Goal: Browse casually: Explore the website without a specific task or goal

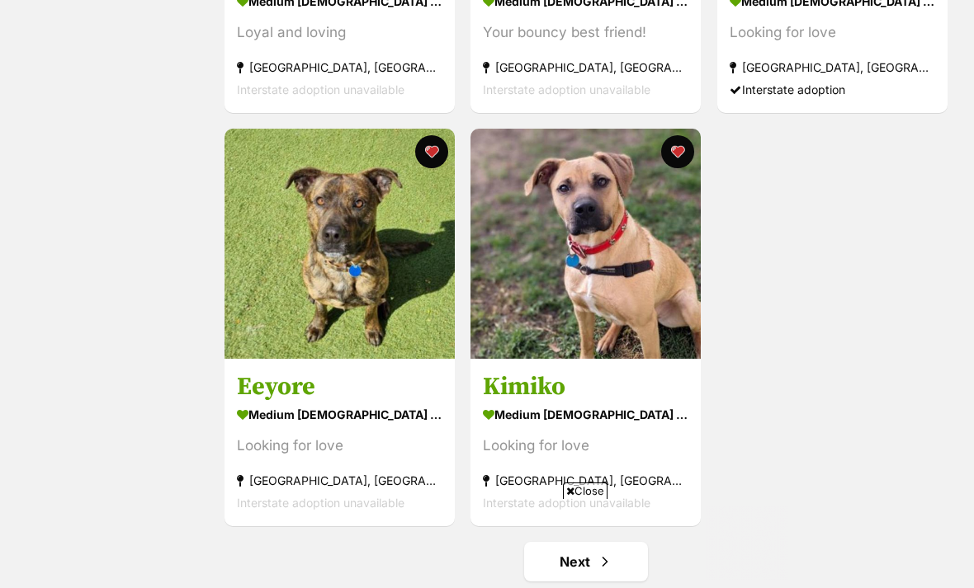
scroll to position [2696, 0]
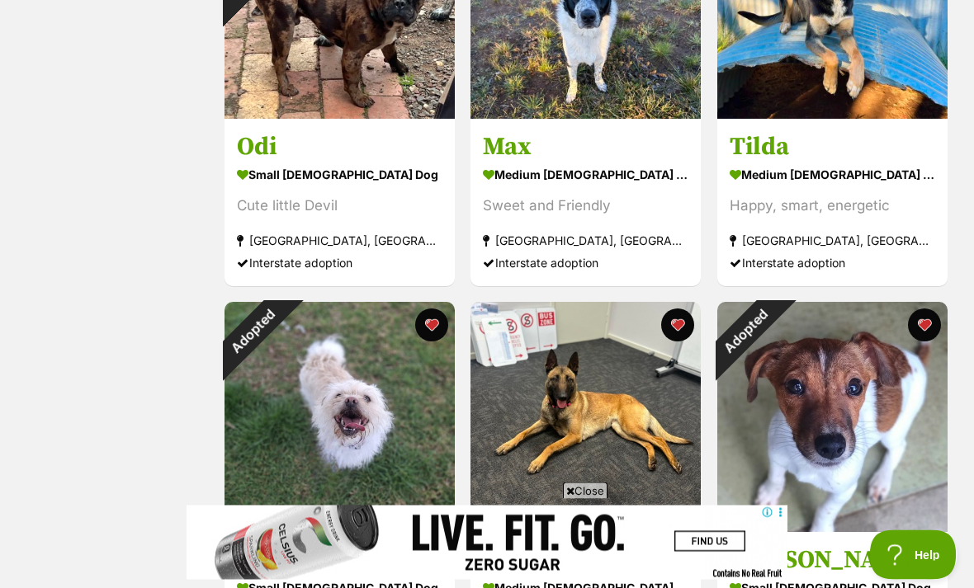
scroll to position [891, 0]
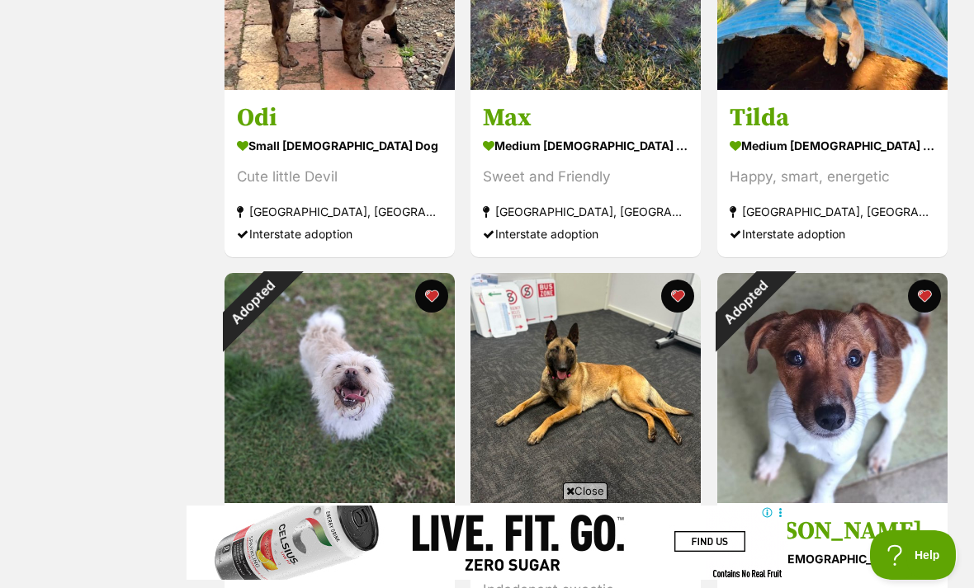
click at [282, 330] on div "Adopted" at bounding box center [253, 302] width 58 height 58
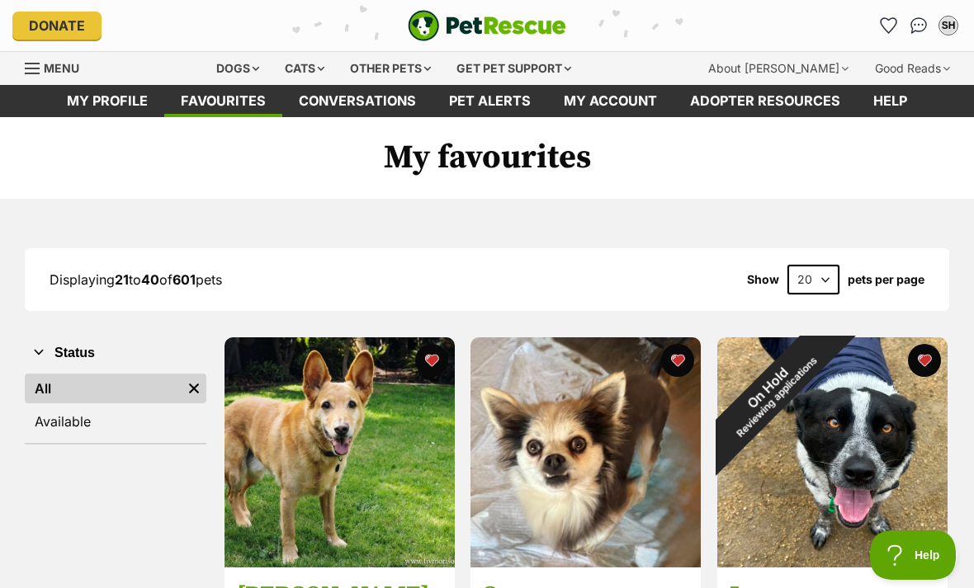
scroll to position [944, 0]
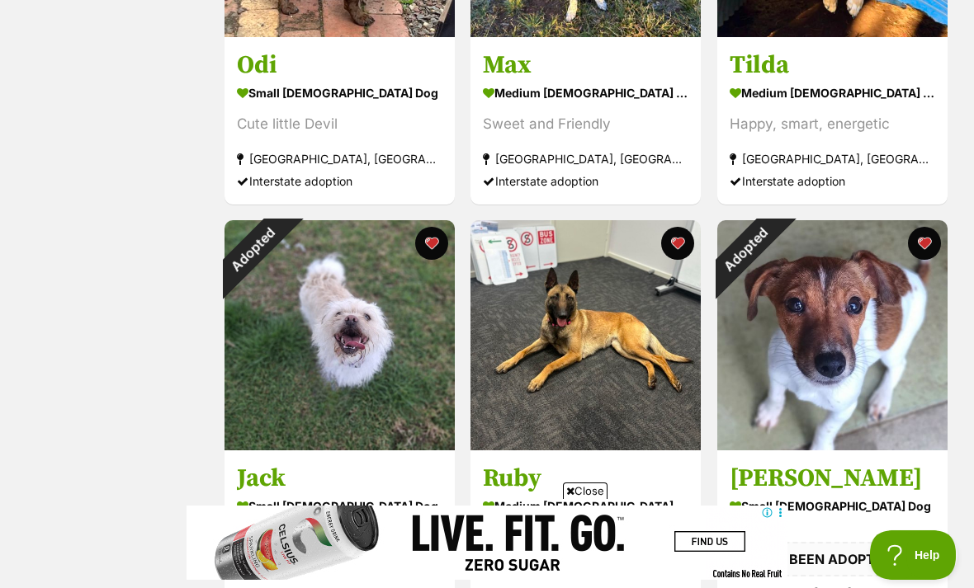
click at [426, 240] on button "favourite" at bounding box center [431, 243] width 33 height 33
click at [906, 242] on img at bounding box center [832, 335] width 230 height 230
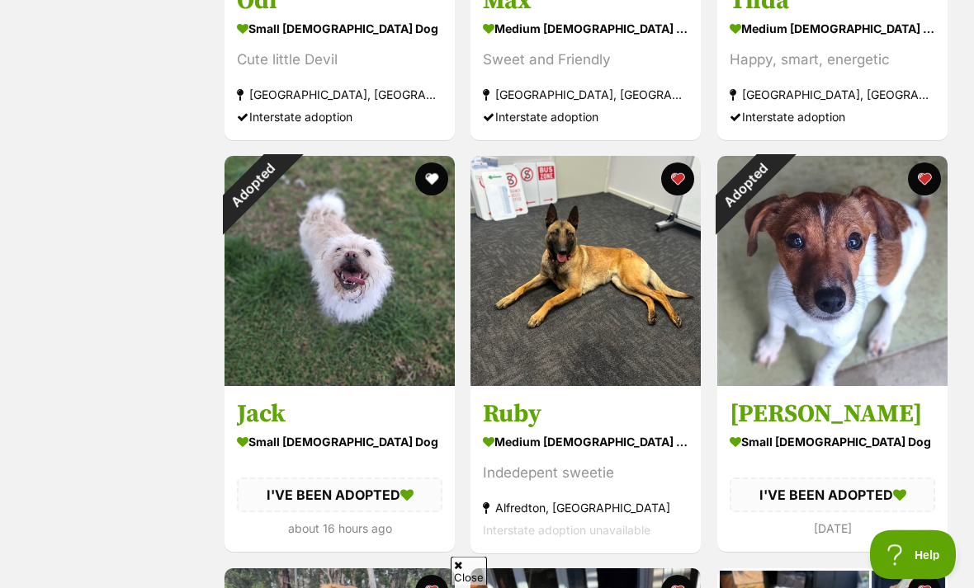
scroll to position [1009, 0]
click at [928, 171] on button "favourite" at bounding box center [924, 179] width 33 height 33
click at [919, 168] on button "favourite" at bounding box center [924, 179] width 33 height 33
click at [924, 170] on button "favourite" at bounding box center [924, 179] width 33 height 33
click at [924, 174] on button "favourite" at bounding box center [924, 179] width 33 height 33
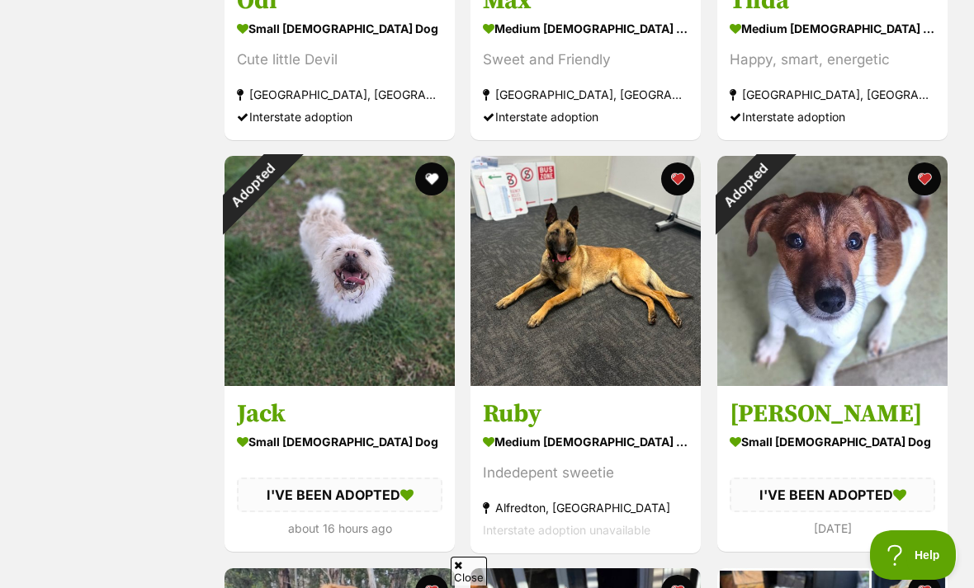
click at [917, 175] on button "favourite" at bounding box center [924, 179] width 33 height 33
click at [913, 171] on button "favourite" at bounding box center [924, 179] width 33 height 33
click at [924, 179] on button "favourite" at bounding box center [924, 179] width 33 height 33
click at [928, 186] on button "favourite" at bounding box center [924, 179] width 33 height 33
click at [924, 168] on button "favourite" at bounding box center [924, 179] width 33 height 33
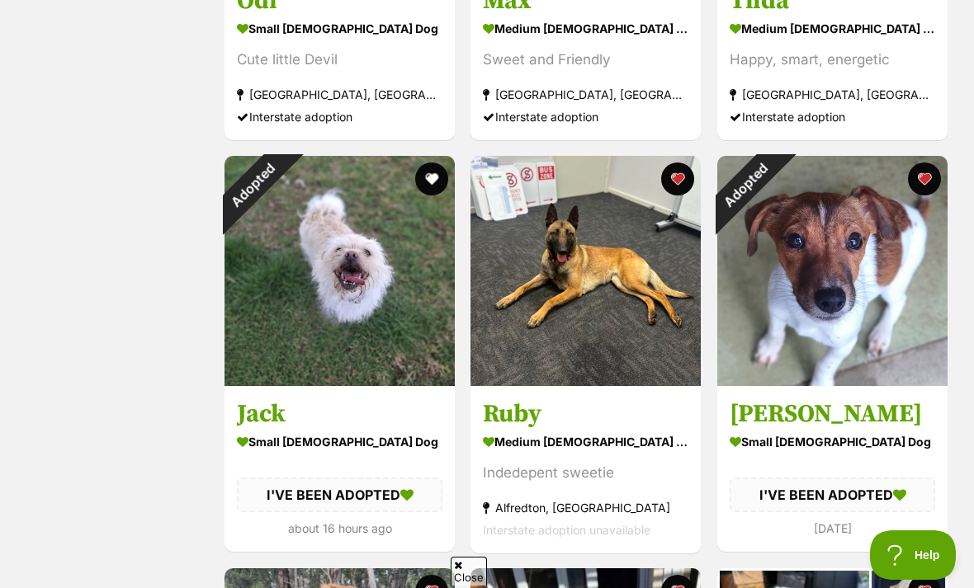
click at [930, 176] on button "favourite" at bounding box center [924, 179] width 33 height 33
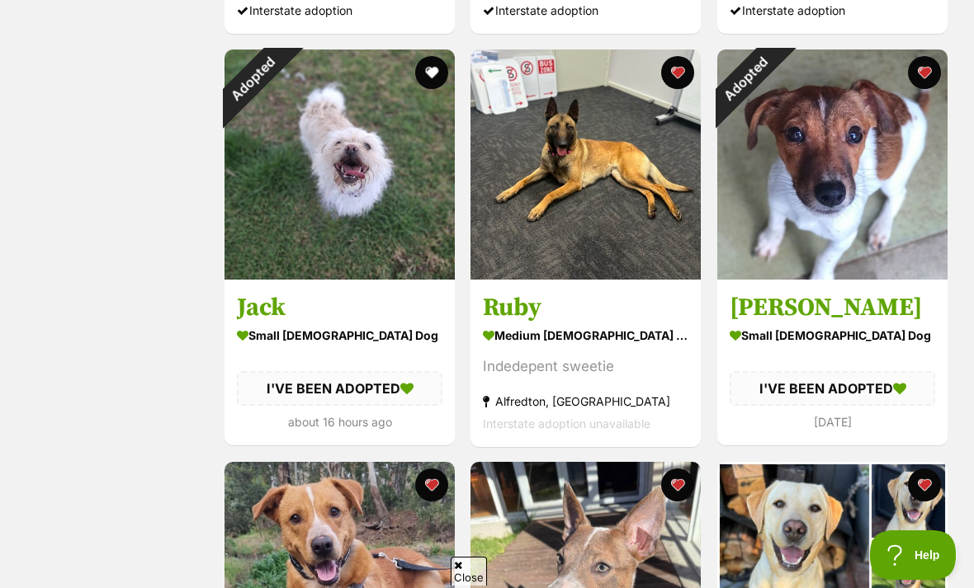
scroll to position [1125, 0]
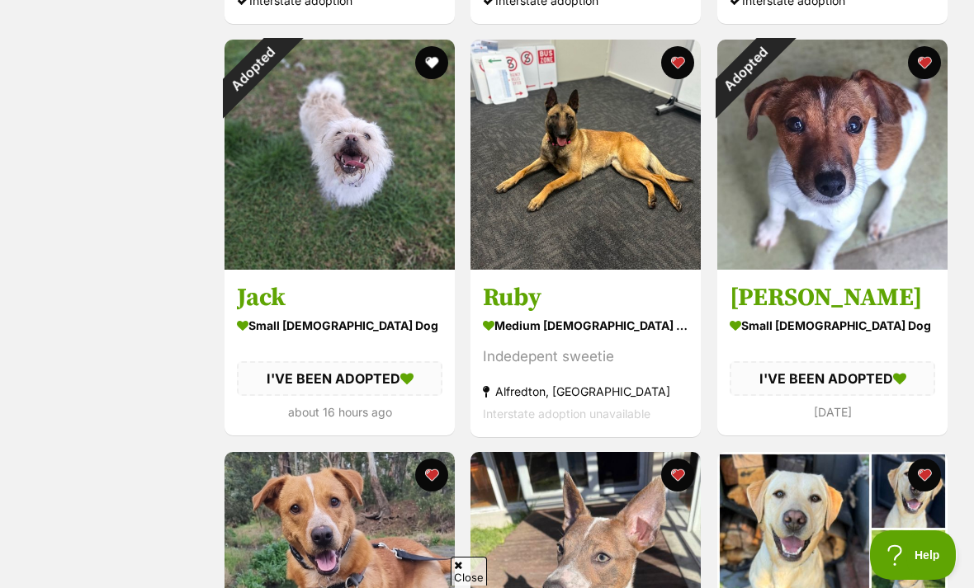
click at [928, 52] on button "favourite" at bounding box center [924, 62] width 33 height 33
click at [923, 59] on button "favourite" at bounding box center [924, 62] width 33 height 33
click at [921, 69] on button "favourite" at bounding box center [924, 62] width 33 height 33
click at [846, 111] on img at bounding box center [832, 155] width 230 height 230
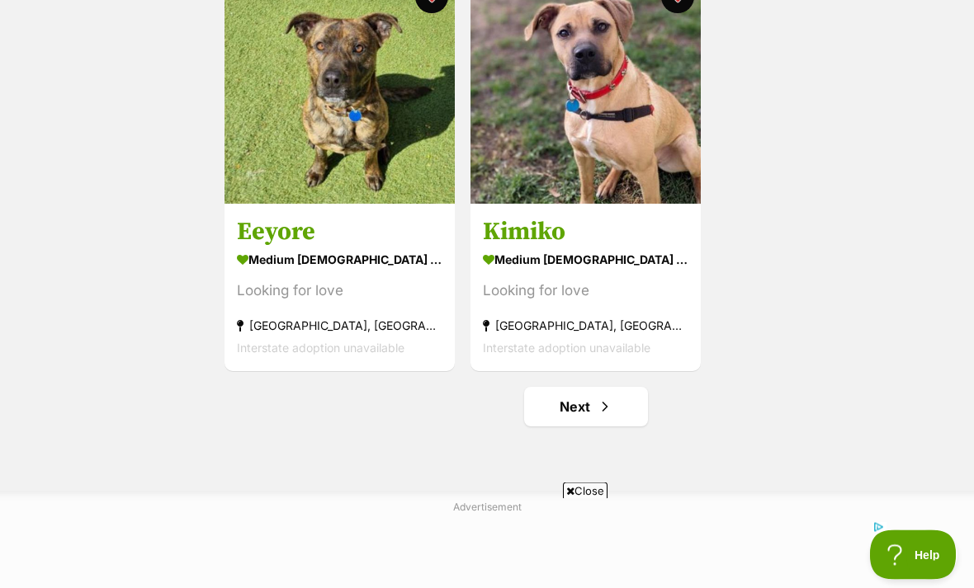
scroll to position [2842, 0]
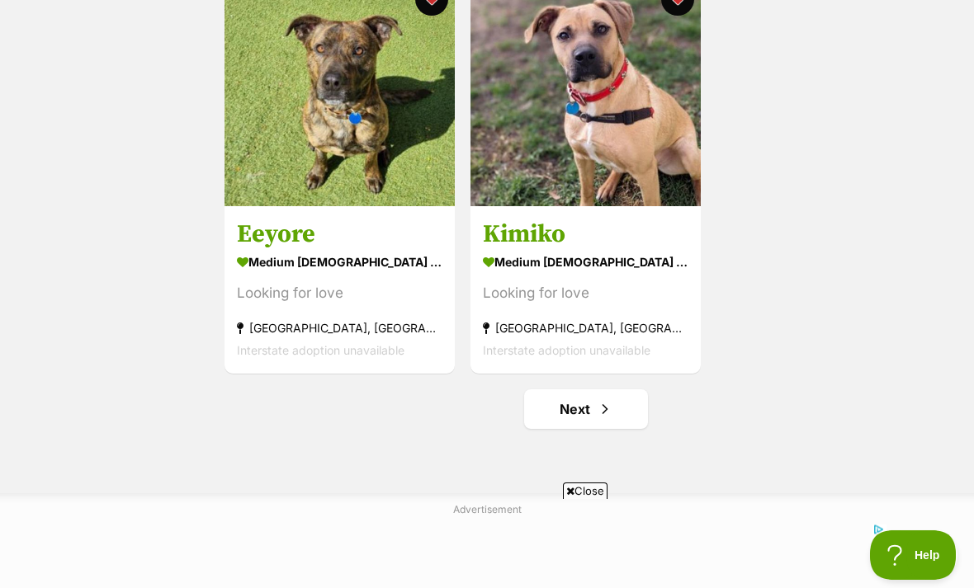
click at [609, 415] on span "Next page" at bounding box center [605, 409] width 17 height 20
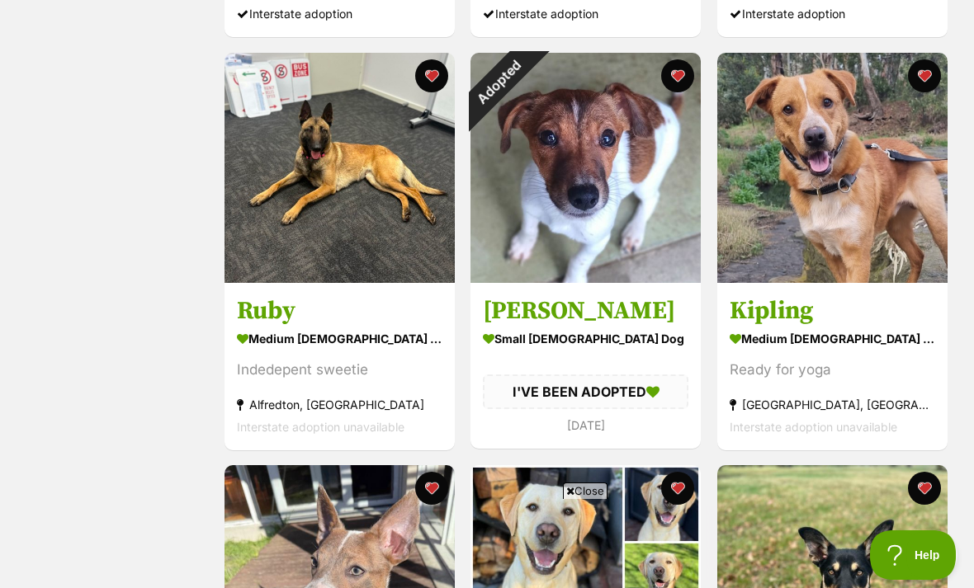
scroll to position [1107, 0]
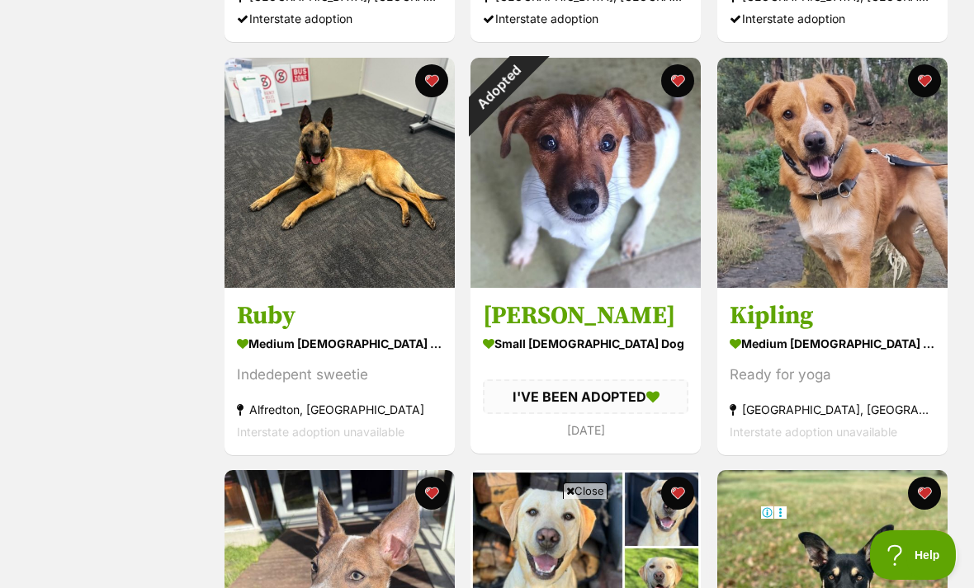
click at [528, 81] on div "Adopted" at bounding box center [499, 87] width 58 height 58
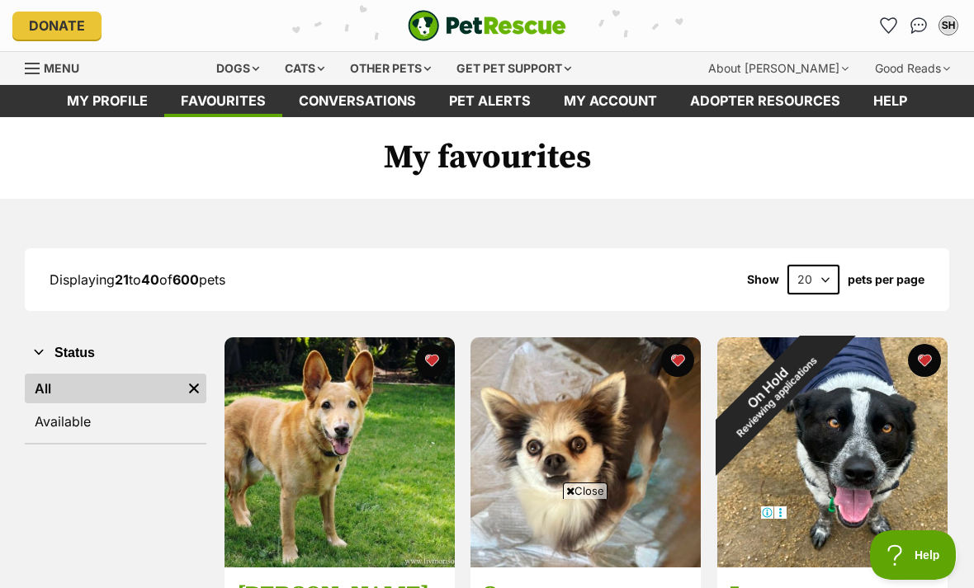
scroll to position [1160, 0]
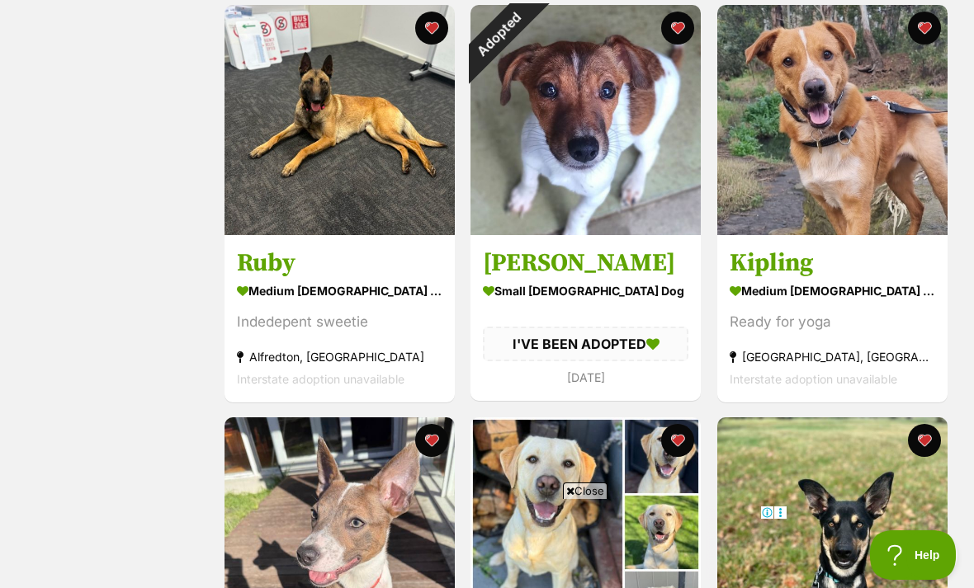
click at [685, 21] on button "favourite" at bounding box center [678, 28] width 33 height 33
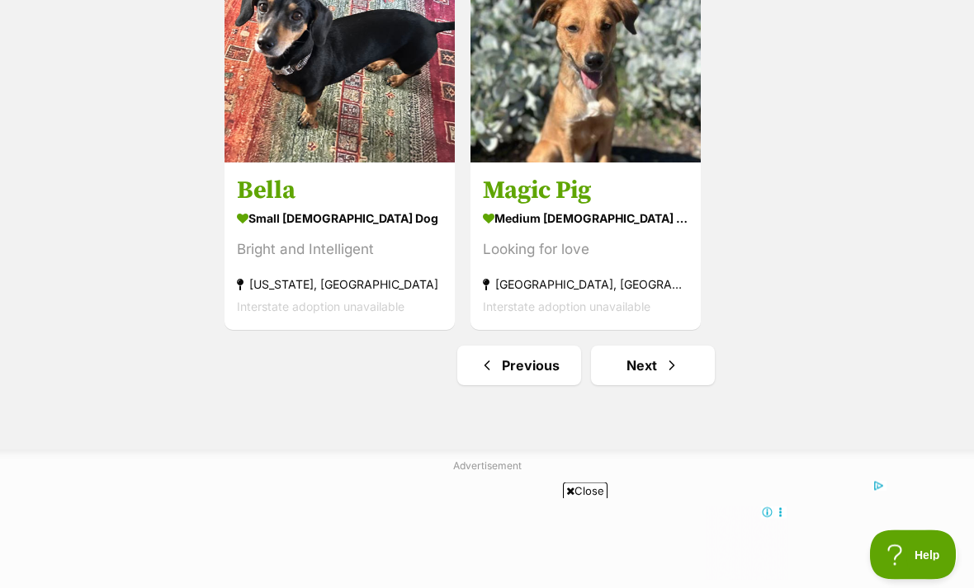
scroll to position [2885, 0]
click at [676, 366] on span "Next page" at bounding box center [672, 366] width 17 height 20
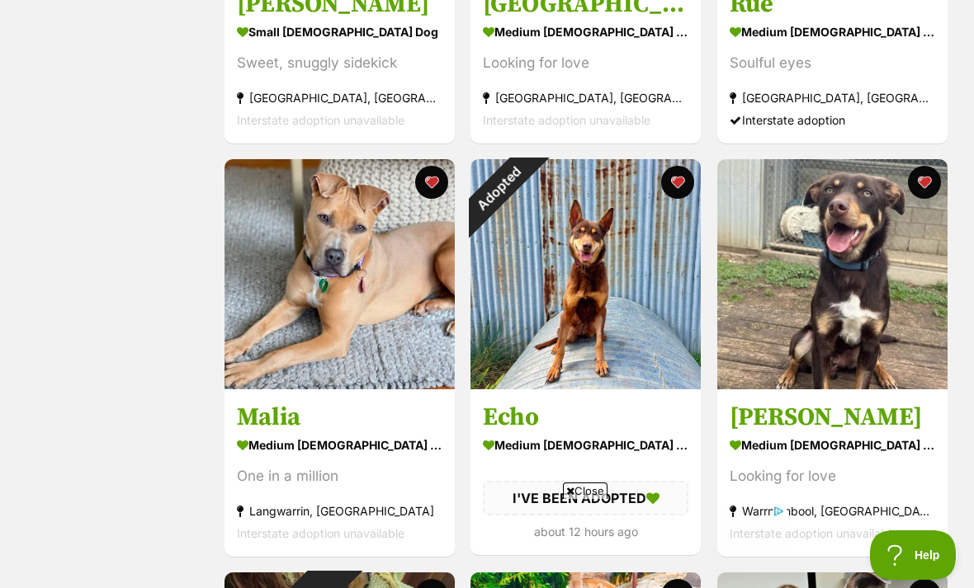
scroll to position [1831, 0]
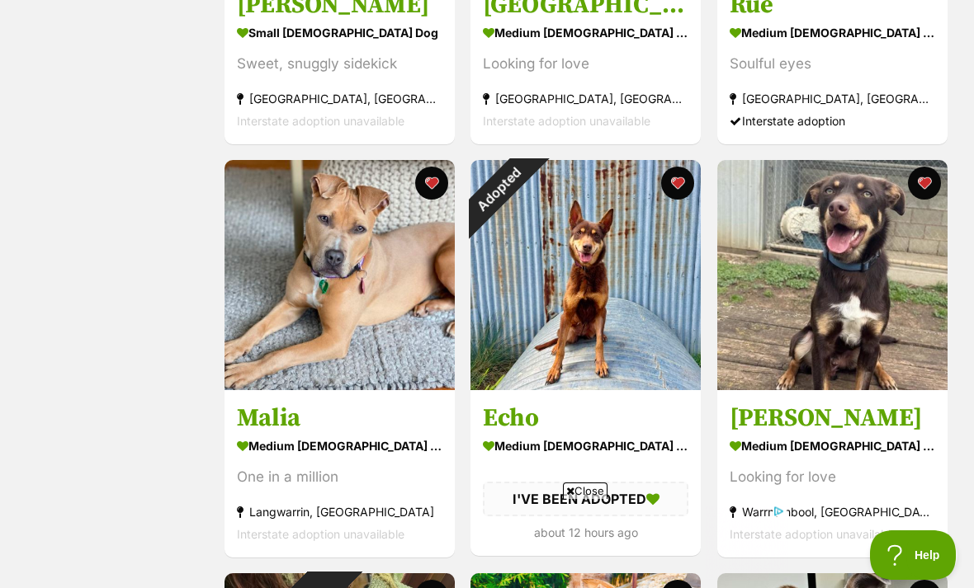
click at [528, 181] on div "Adopted" at bounding box center [499, 189] width 58 height 58
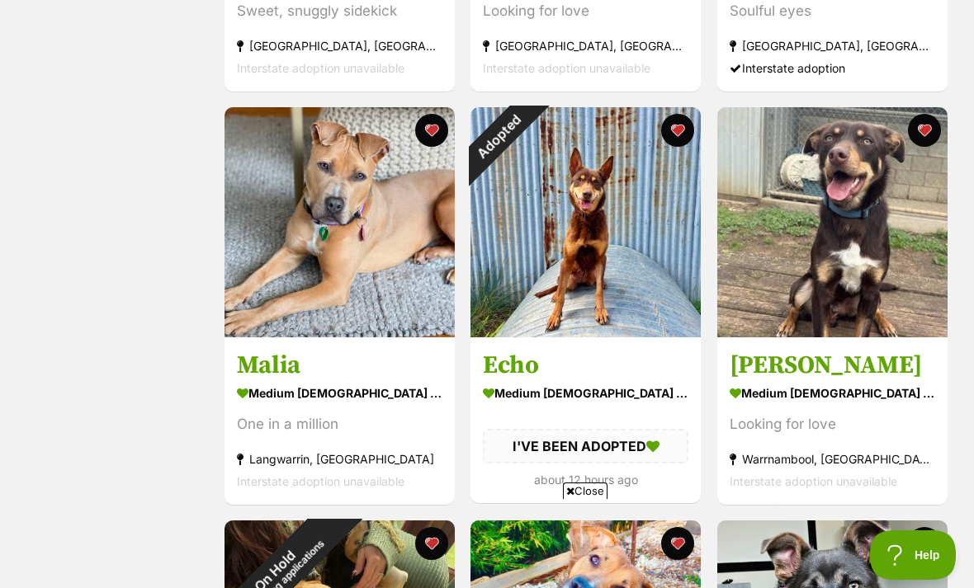
scroll to position [0, 0]
click at [681, 128] on button "favourite" at bounding box center [678, 130] width 33 height 33
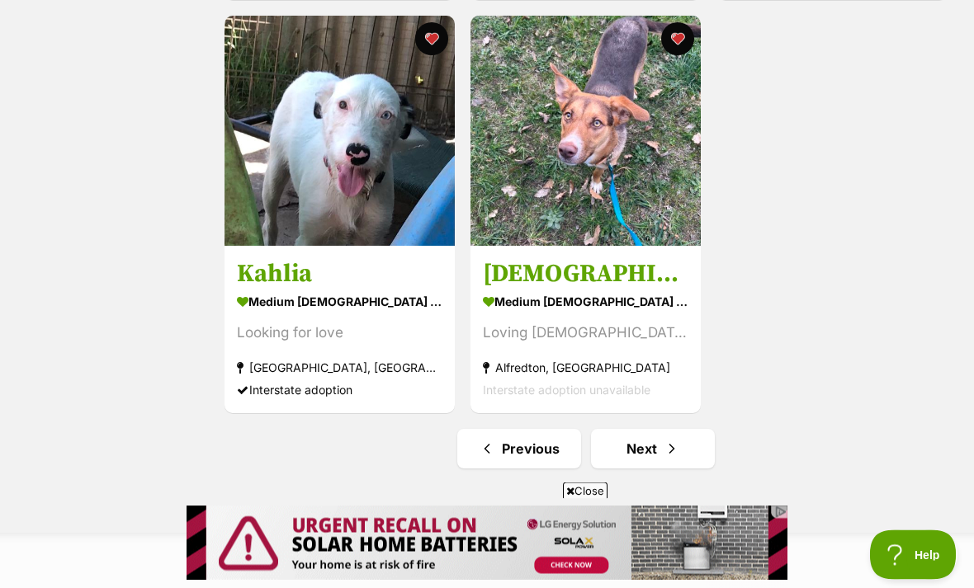
scroll to position [2802, 0]
click at [671, 449] on span "Next page" at bounding box center [672, 449] width 17 height 20
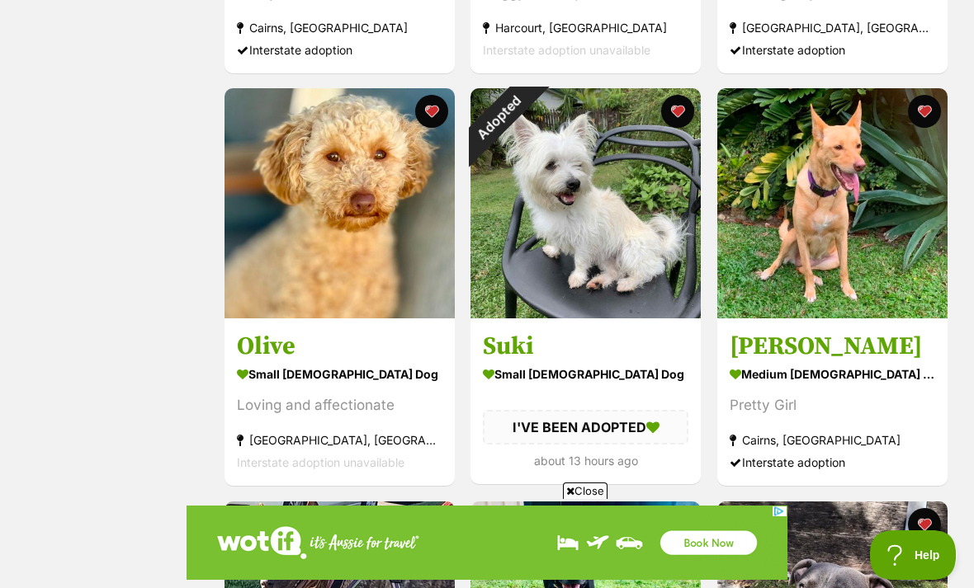
click at [528, 111] on div "Adopted" at bounding box center [499, 117] width 58 height 58
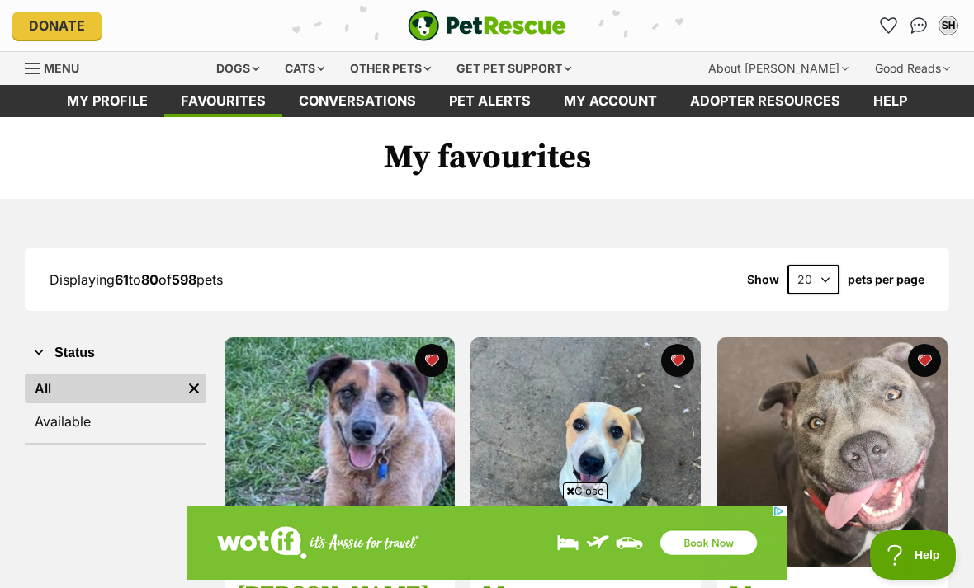
scroll to position [1542, 0]
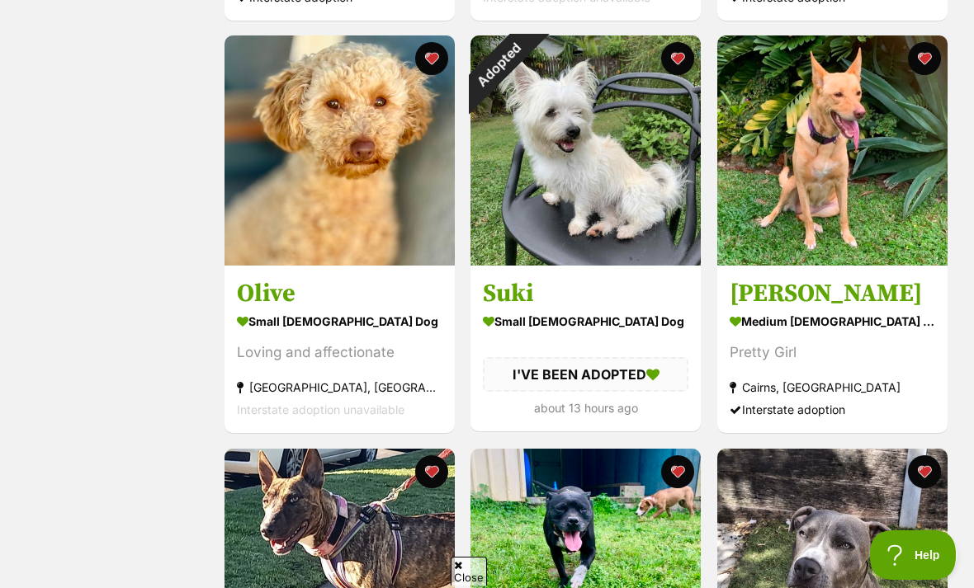
click at [683, 56] on button "favourite" at bounding box center [678, 58] width 33 height 33
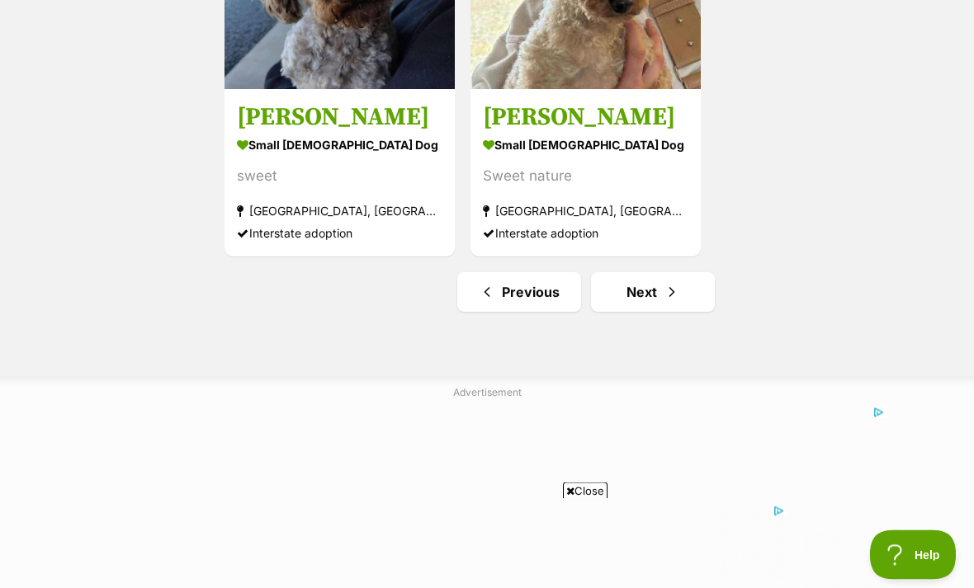
scroll to position [2965, 0]
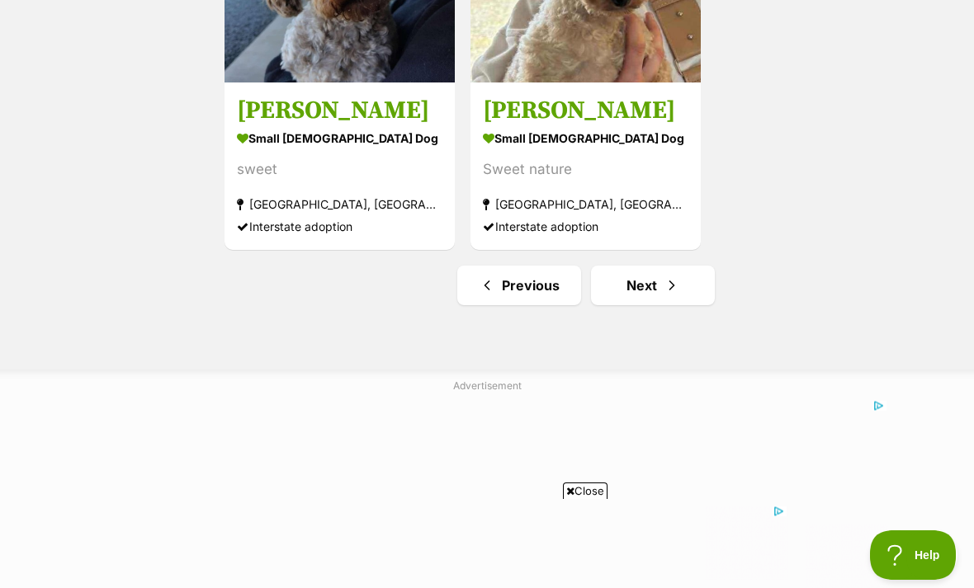
click at [661, 287] on link "Next" at bounding box center [653, 286] width 124 height 40
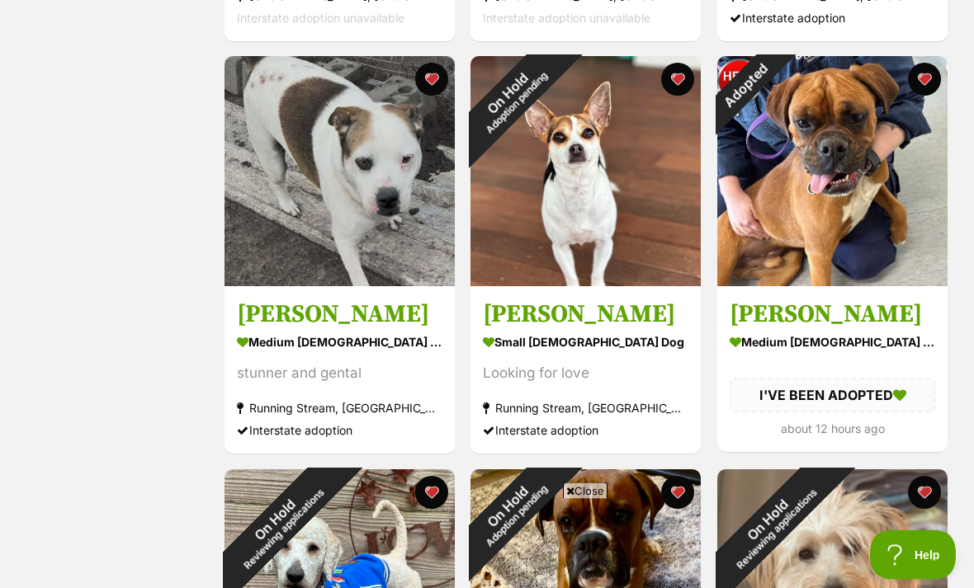
scroll to position [1521, 0]
click at [775, 82] on div "Adopted" at bounding box center [746, 85] width 58 height 58
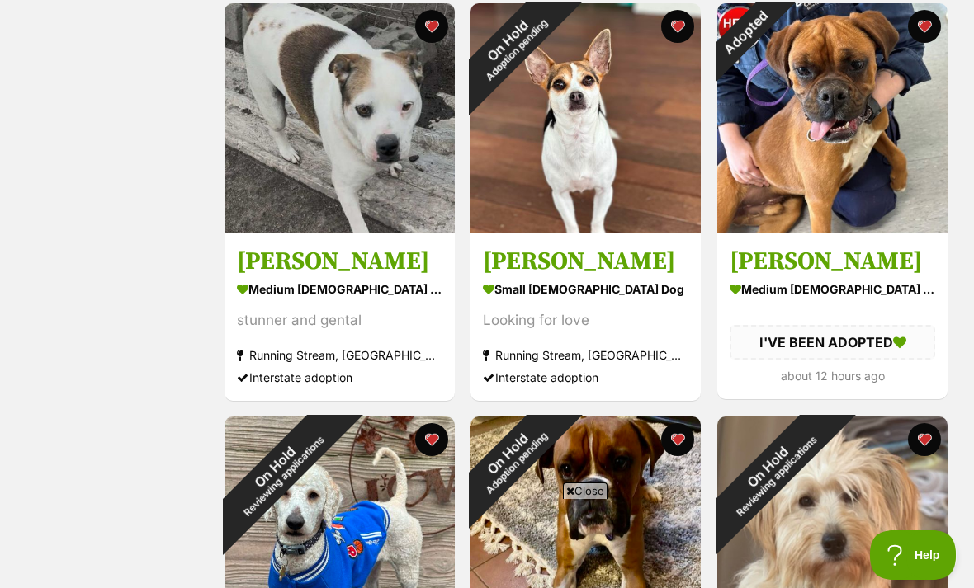
scroll to position [0, 0]
click at [926, 32] on button "favourite" at bounding box center [924, 26] width 33 height 33
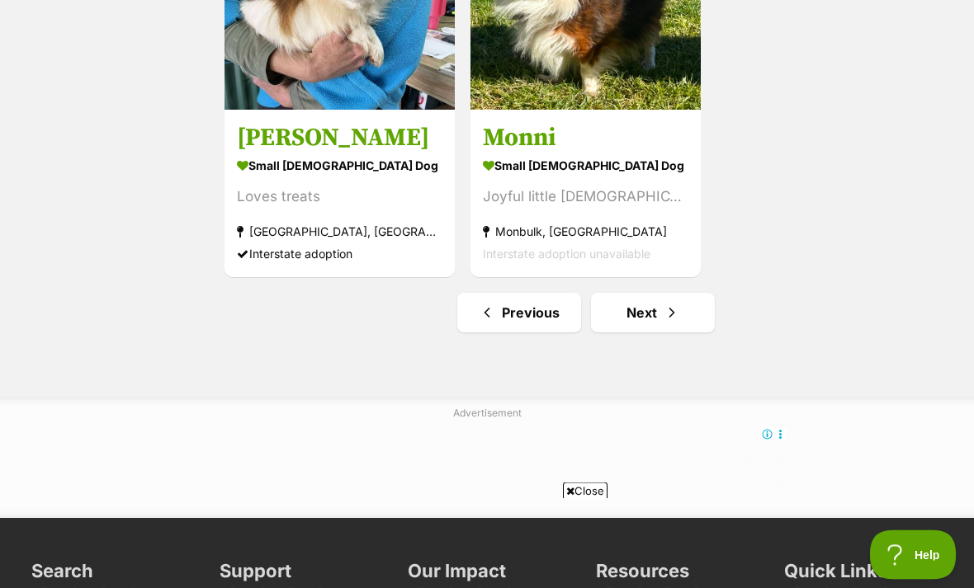
scroll to position [2938, 0]
click at [676, 316] on span "Next page" at bounding box center [672, 313] width 17 height 20
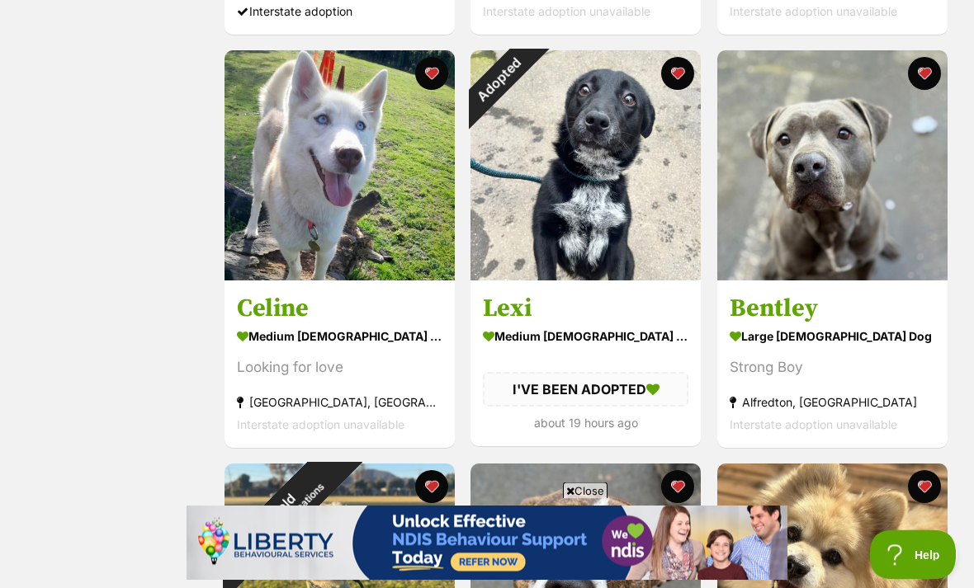
scroll to position [1944, 0]
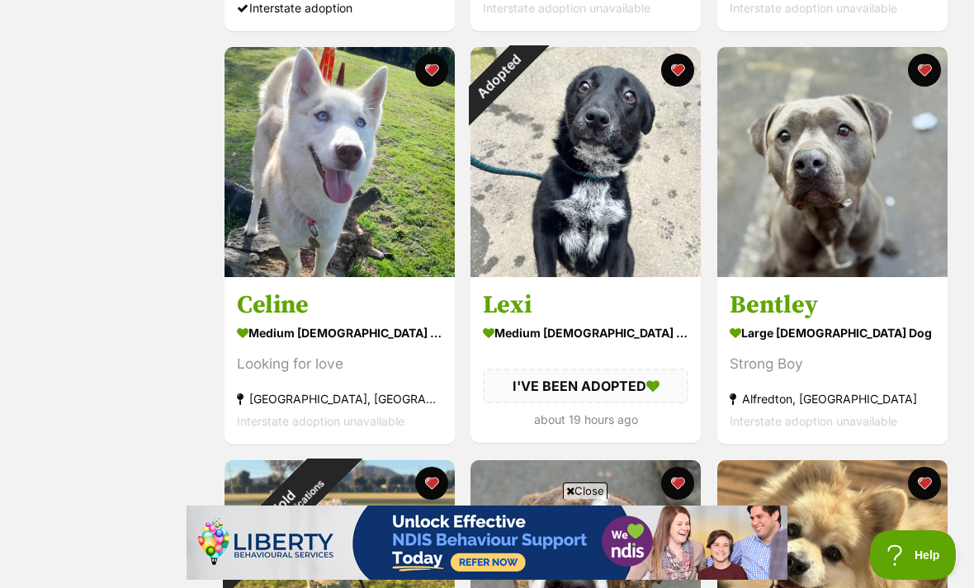
click at [528, 66] on div "Adopted" at bounding box center [499, 76] width 58 height 58
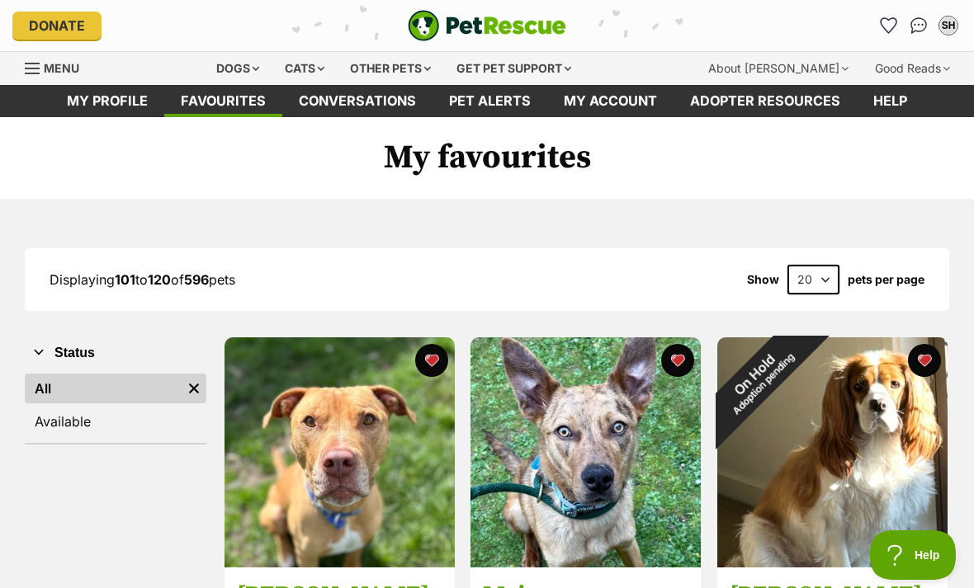
scroll to position [1996, 0]
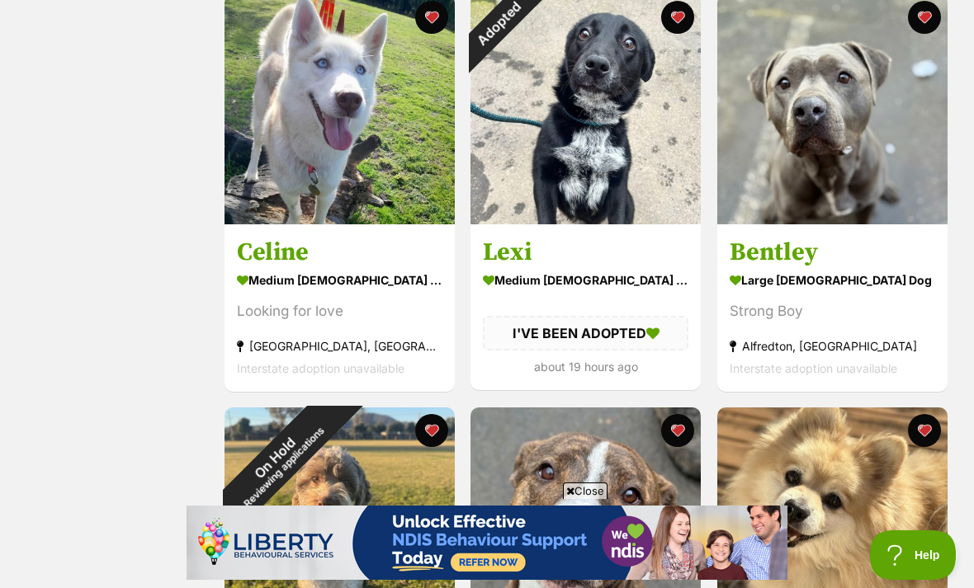
click at [673, 20] on button "favourite" at bounding box center [678, 17] width 33 height 33
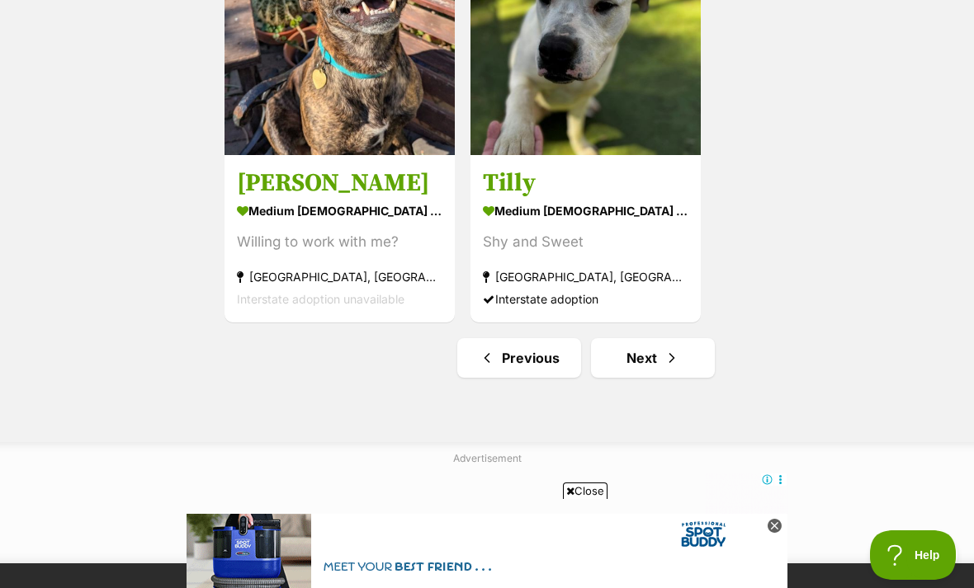
scroll to position [2847, 0]
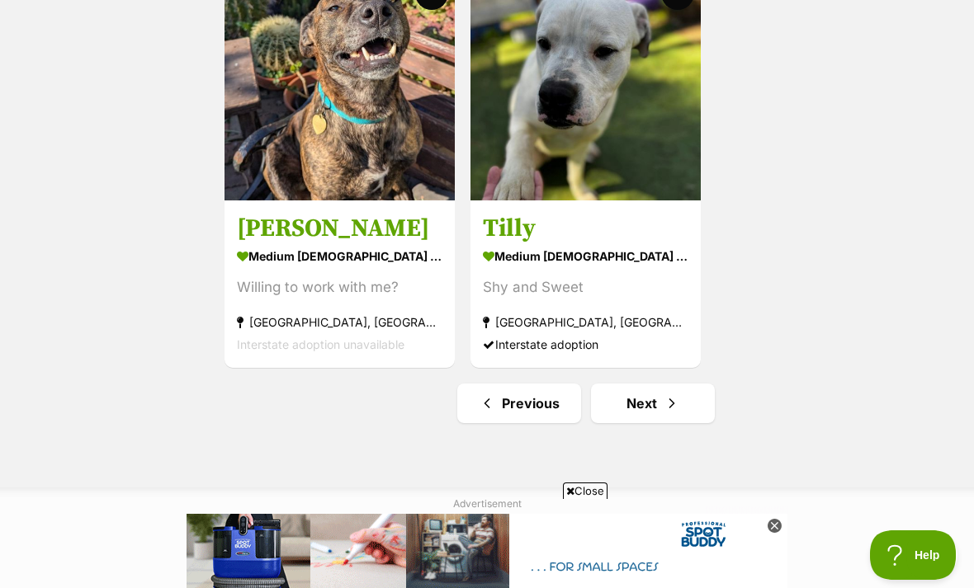
click at [661, 401] on link "Next" at bounding box center [653, 404] width 124 height 40
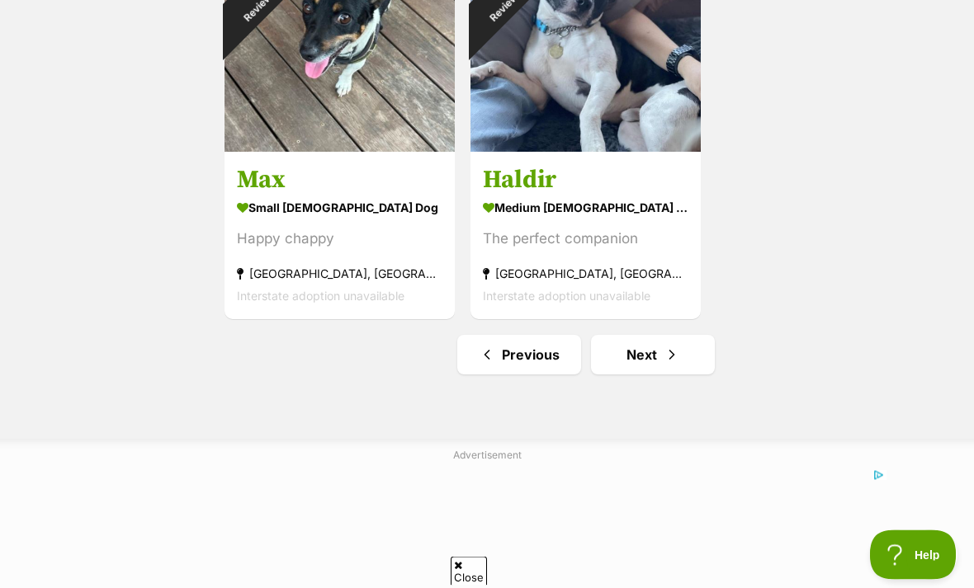
scroll to position [2896, 0]
click at [683, 361] on link "Next" at bounding box center [653, 355] width 124 height 40
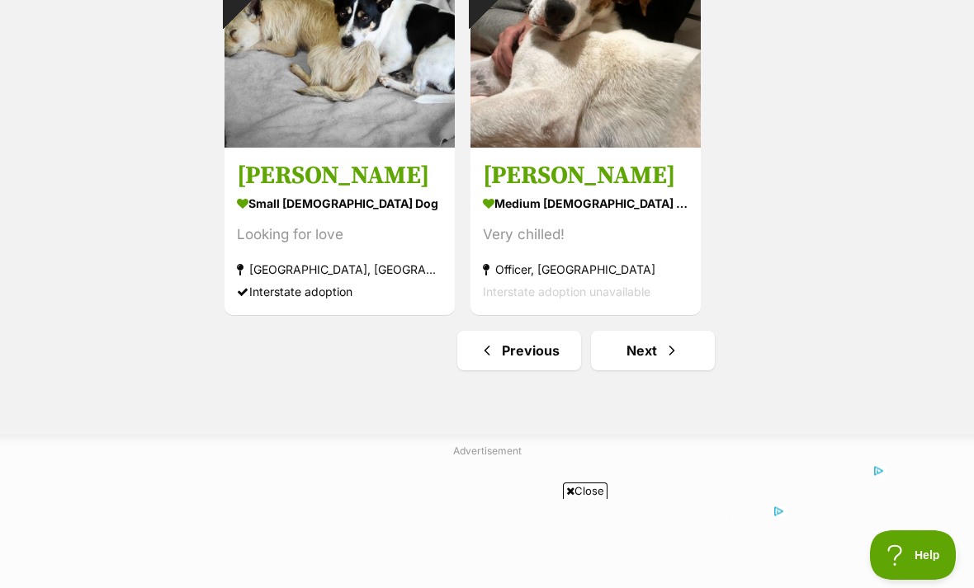
scroll to position [2911, 0]
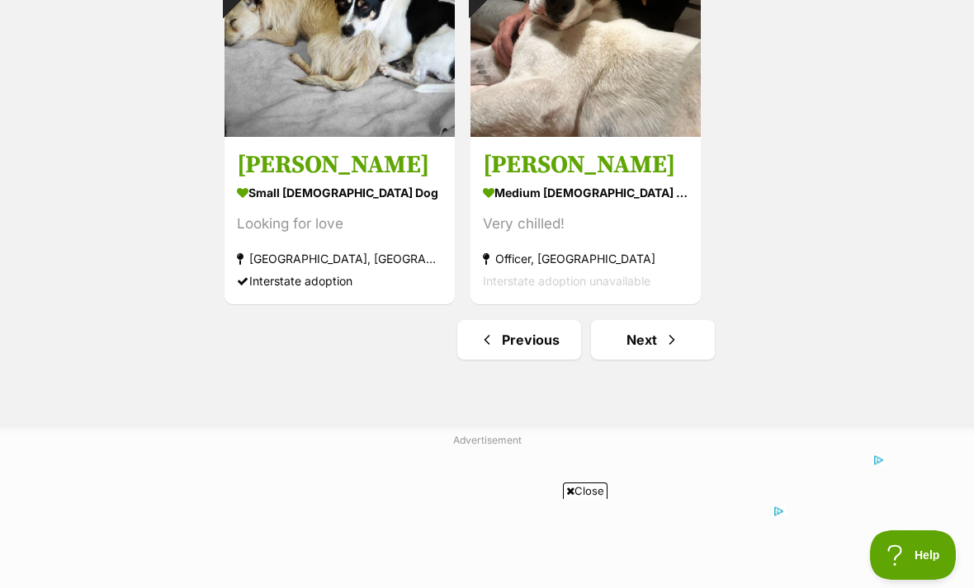
click at [674, 340] on span "Next page" at bounding box center [672, 340] width 17 height 20
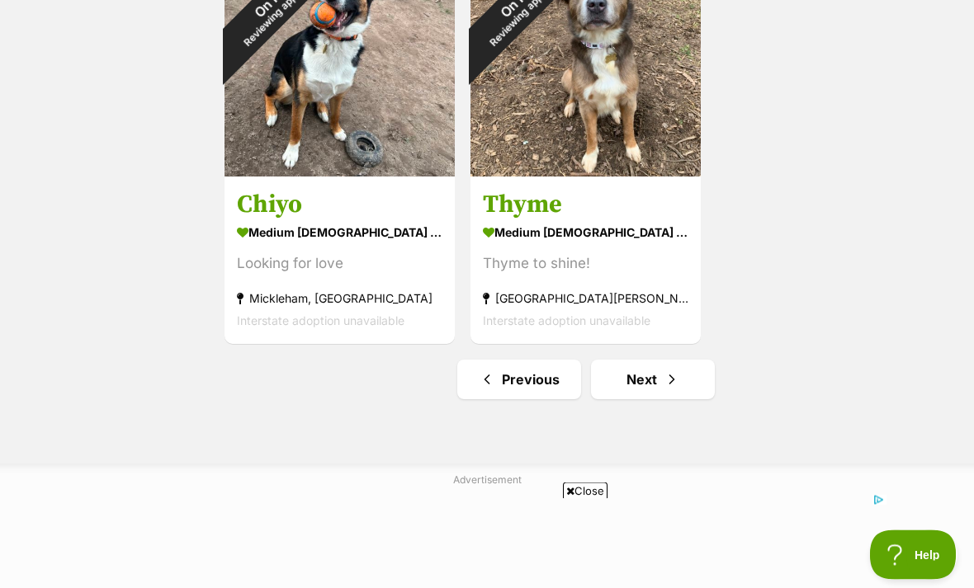
scroll to position [2885, 0]
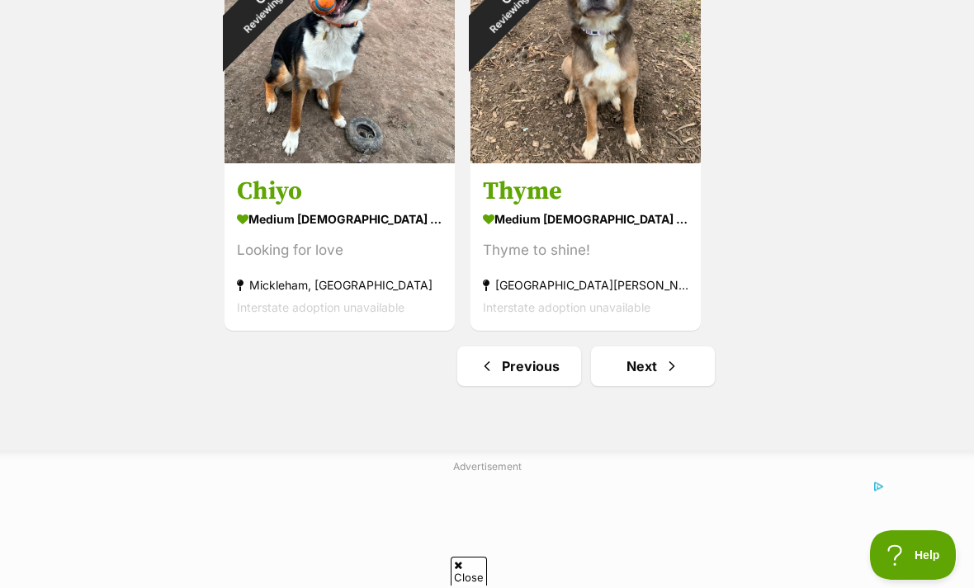
click at [675, 371] on span "Next page" at bounding box center [672, 367] width 17 height 20
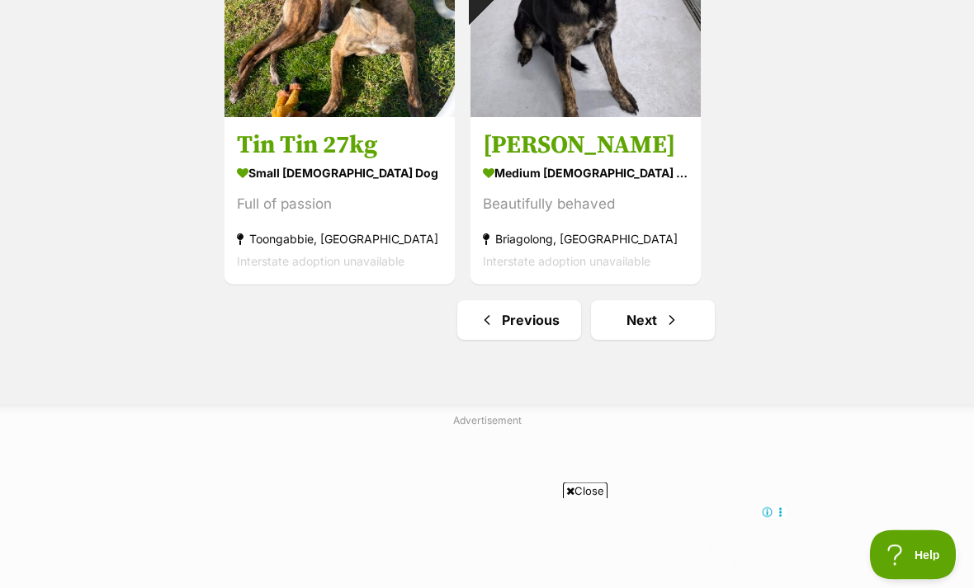
scroll to position [2958, 0]
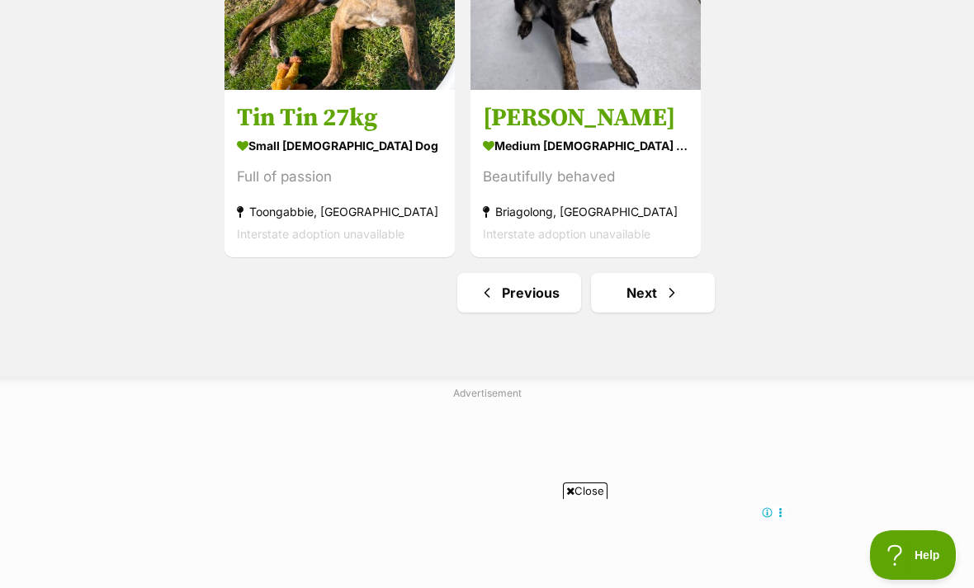
click at [678, 289] on span "Next page" at bounding box center [672, 293] width 17 height 20
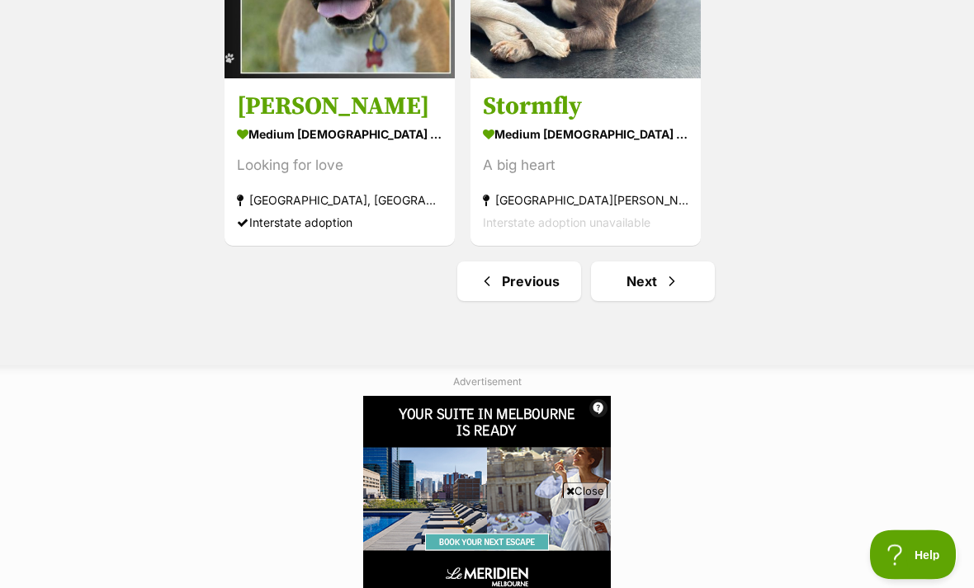
scroll to position [2970, 0]
click at [687, 286] on link "Next" at bounding box center [653, 282] width 124 height 40
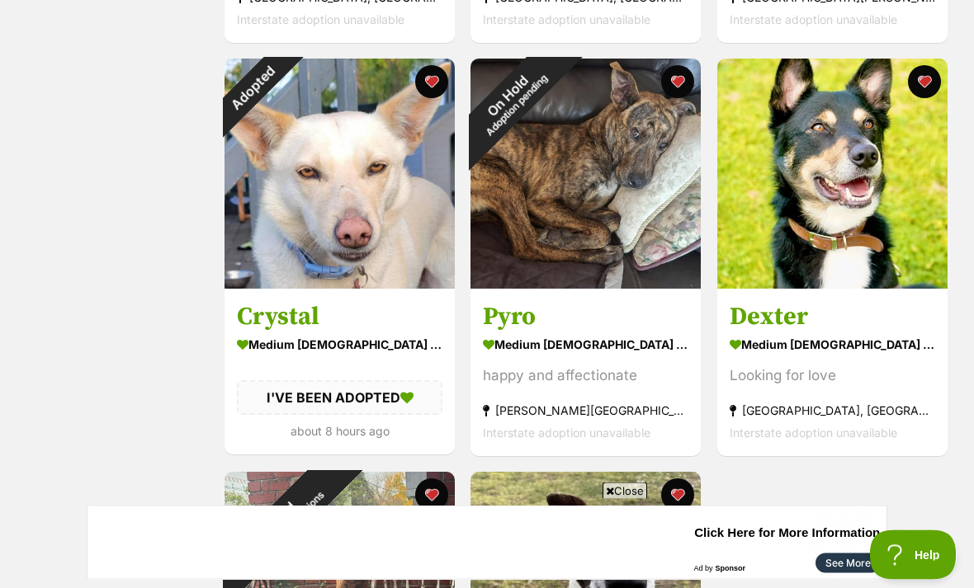
scroll to position [2346, 0]
click at [282, 83] on div "Adopted" at bounding box center [253, 88] width 58 height 58
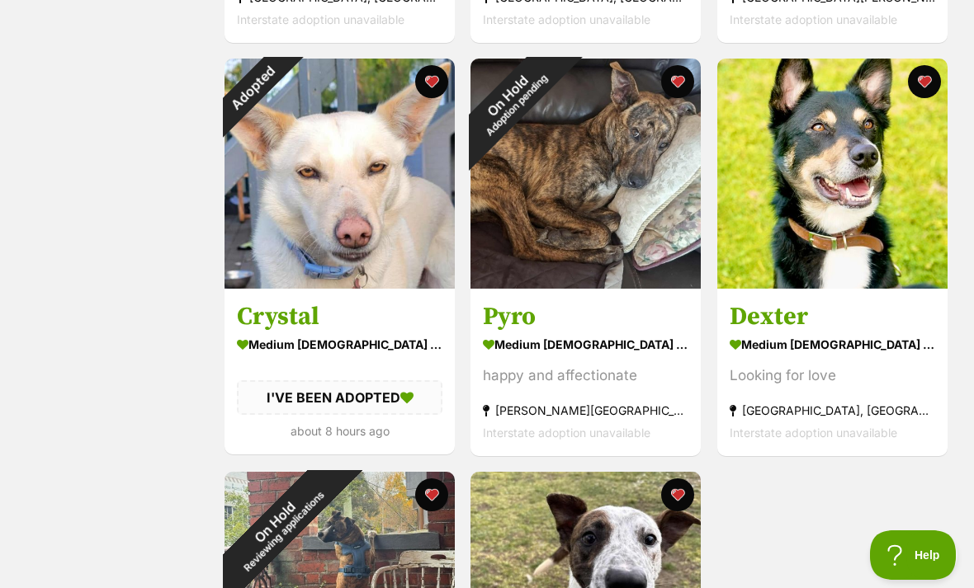
scroll to position [2398, 0]
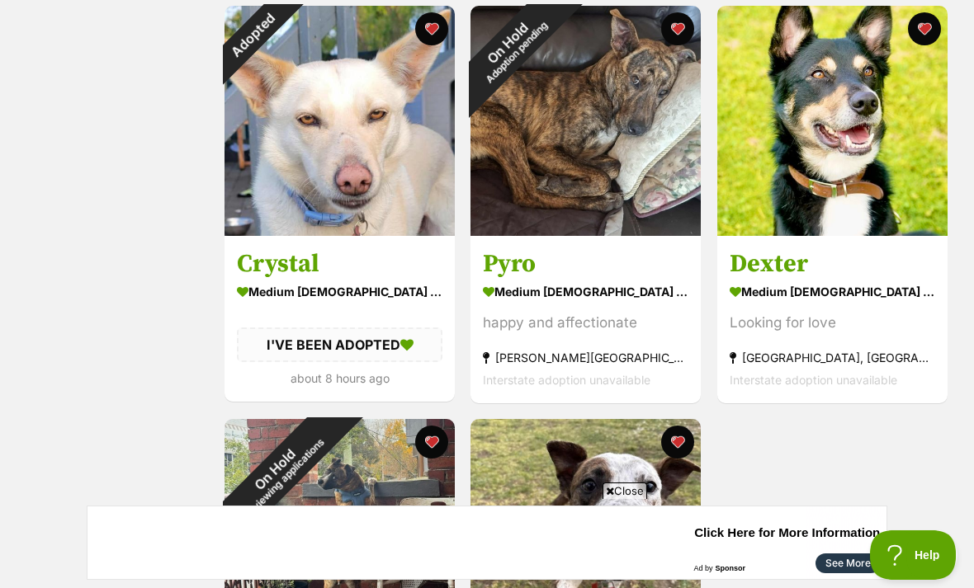
click at [437, 30] on button "favourite" at bounding box center [431, 28] width 33 height 33
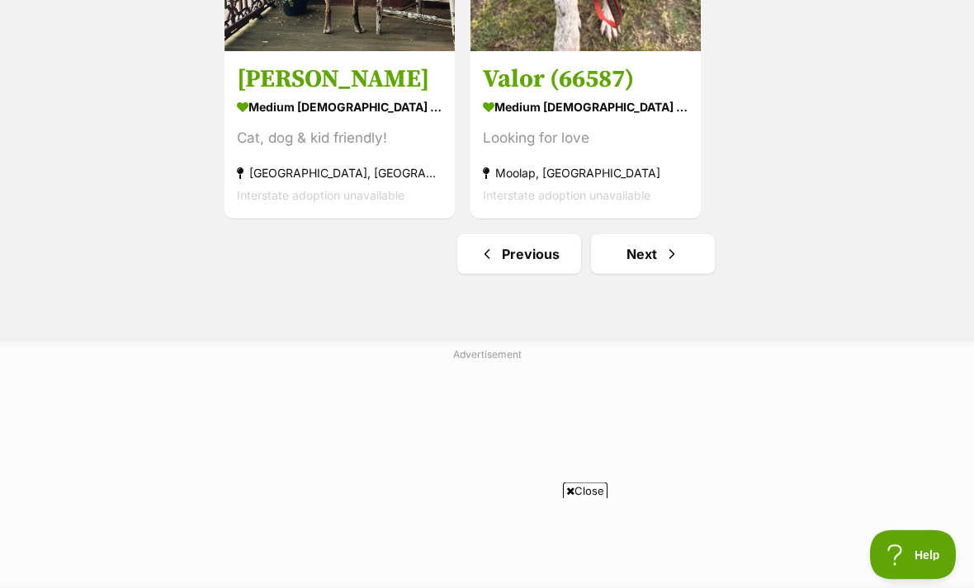
scroll to position [2997, 0]
click at [646, 257] on link "Next" at bounding box center [653, 254] width 124 height 40
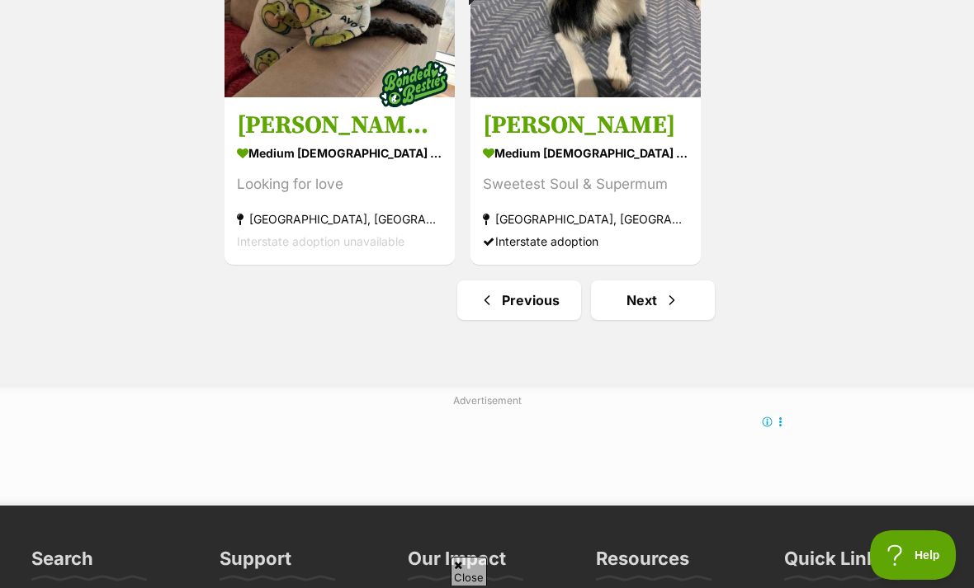
click at [678, 305] on span "Next page" at bounding box center [672, 301] width 17 height 20
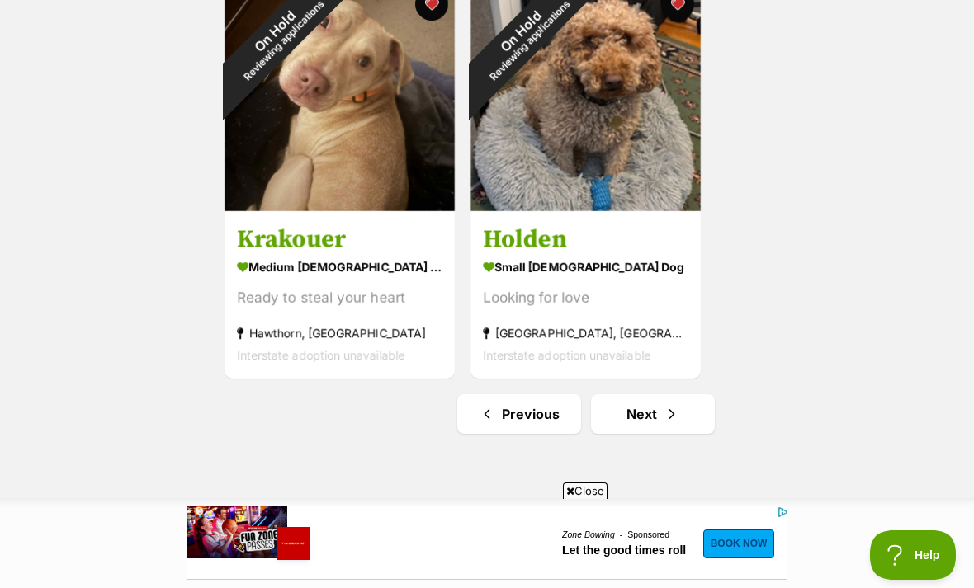
scroll to position [2844, 0]
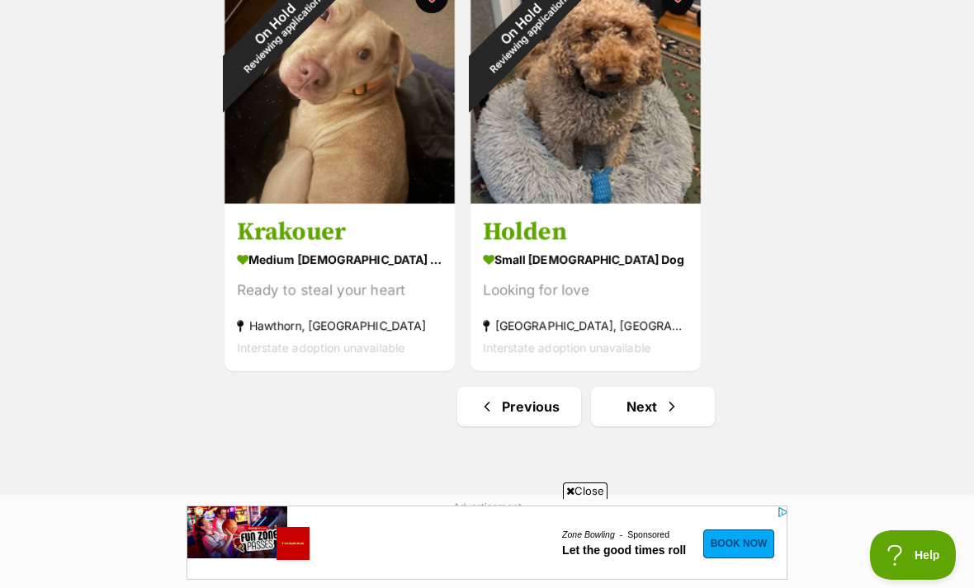
click at [673, 410] on span "Next page" at bounding box center [672, 407] width 17 height 20
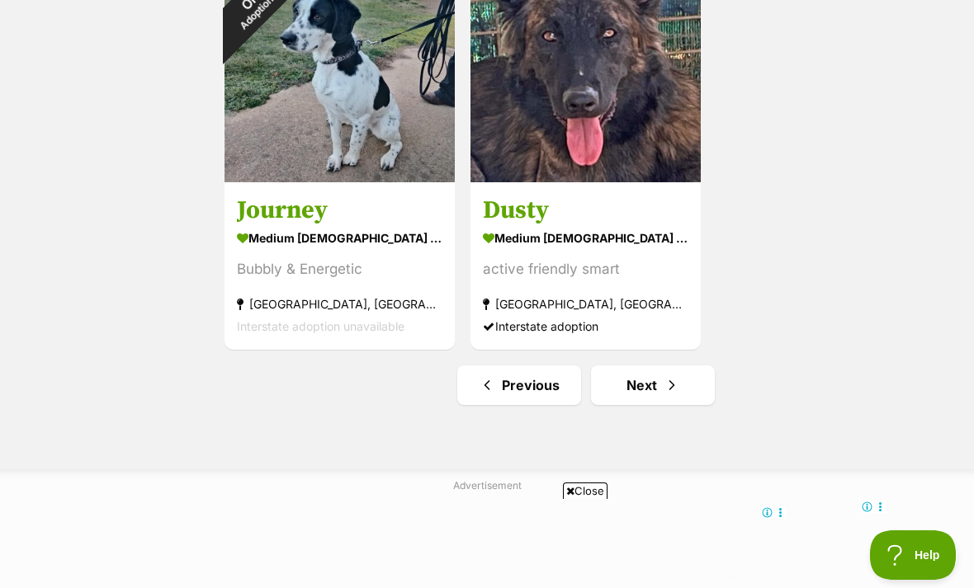
scroll to position [2875, 0]
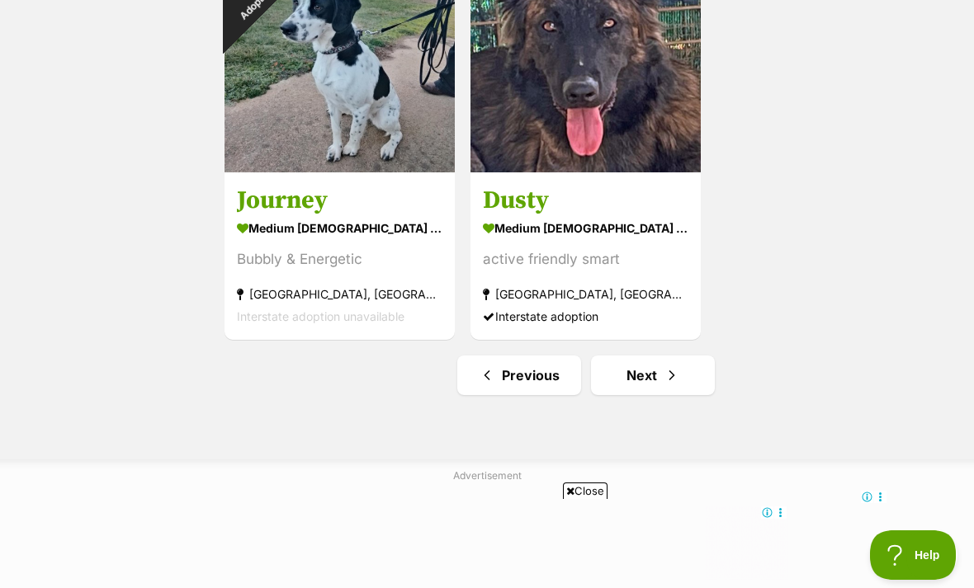
click at [678, 379] on span "Next page" at bounding box center [672, 376] width 17 height 20
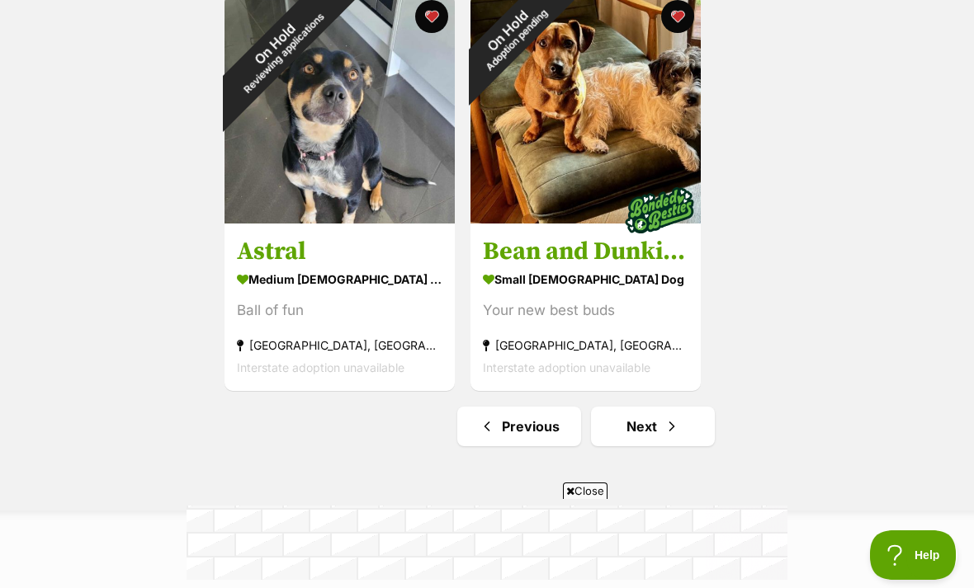
scroll to position [2824, 0]
click at [659, 428] on link "Next" at bounding box center [653, 427] width 124 height 40
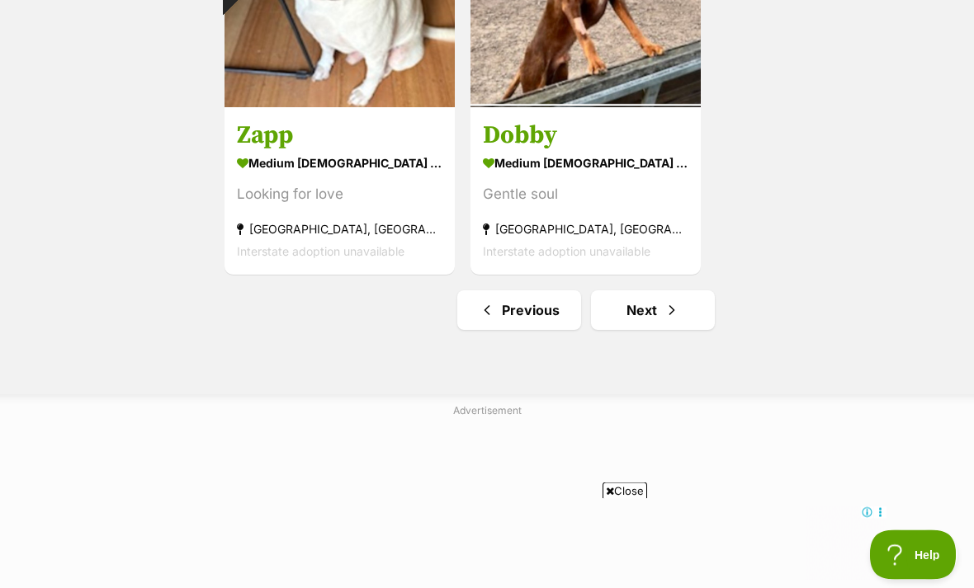
scroll to position [2958, 0]
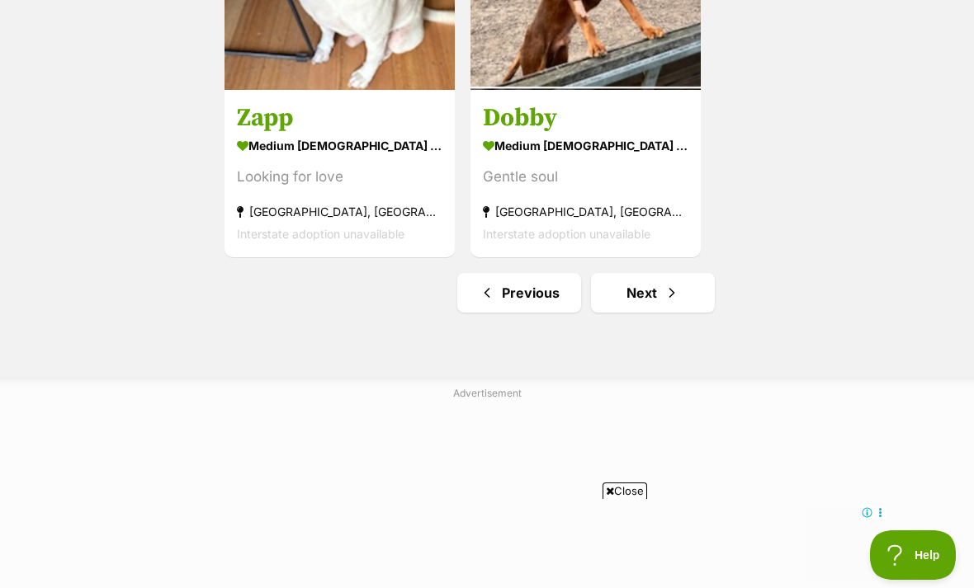
click at [675, 291] on span "Next page" at bounding box center [672, 293] width 17 height 20
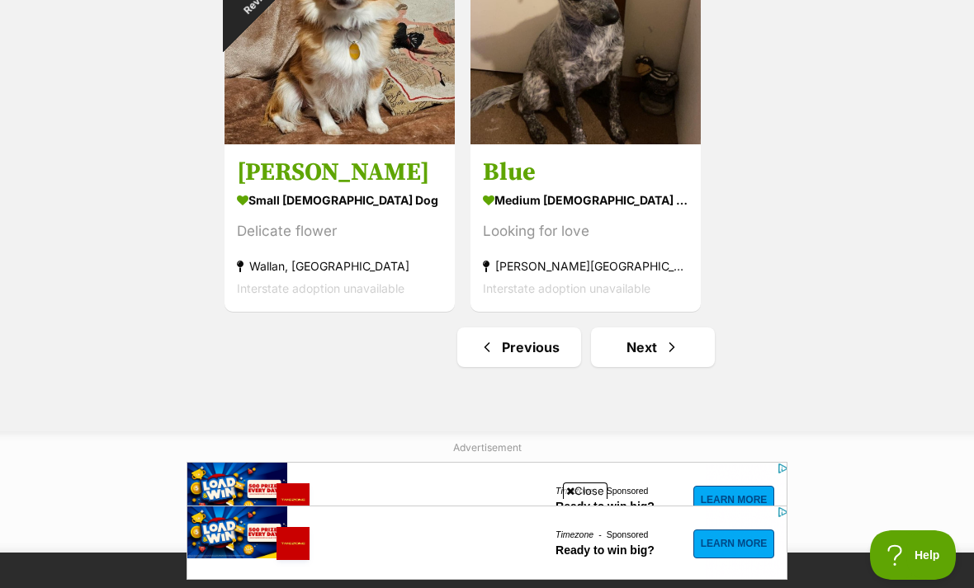
scroll to position [2921, 0]
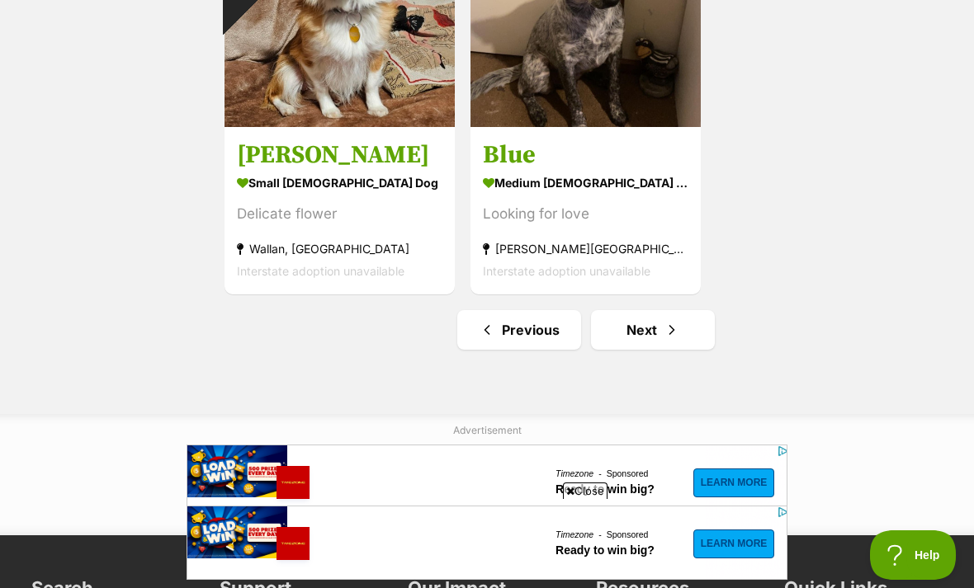
click at [676, 328] on span "Next page" at bounding box center [672, 330] width 17 height 20
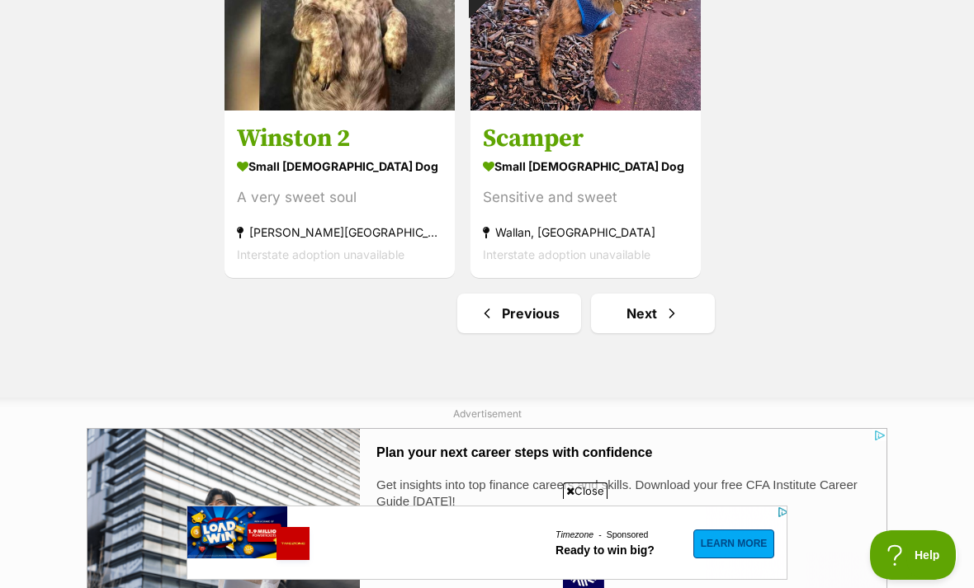
scroll to position [2985, 0]
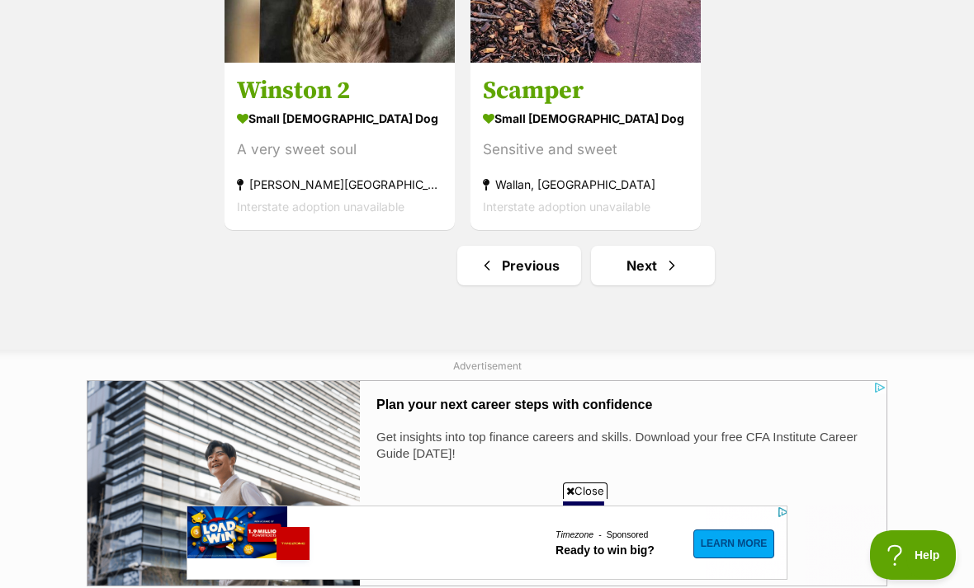
click at [683, 265] on link "Next" at bounding box center [653, 266] width 124 height 40
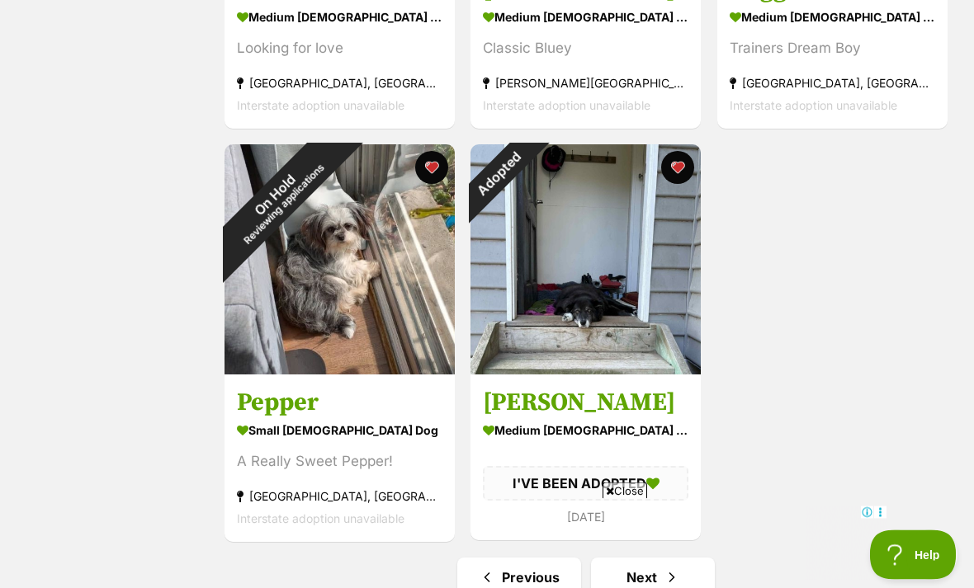
scroll to position [2674, 0]
click at [528, 166] on div "Adopted" at bounding box center [499, 173] width 58 height 58
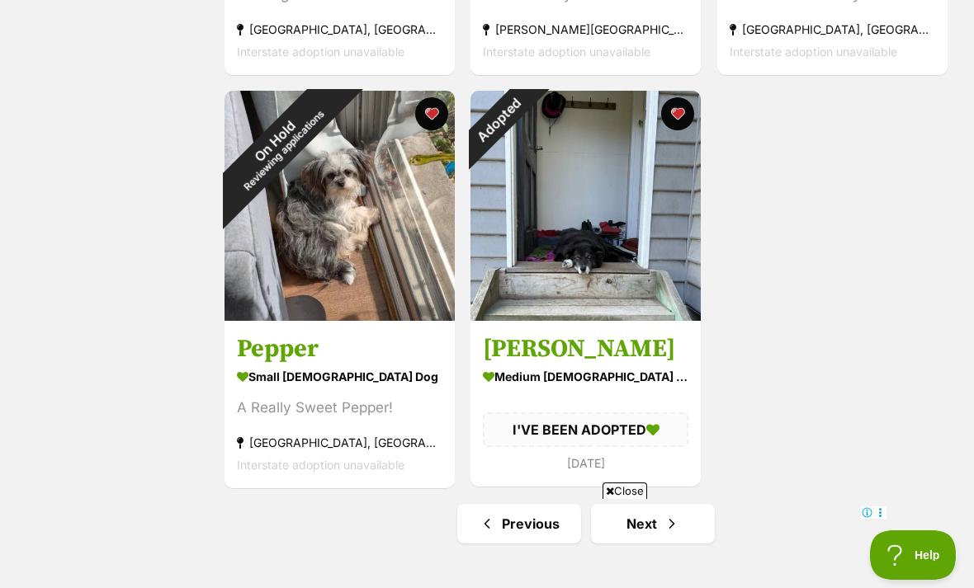
click at [688, 118] on button "favourite" at bounding box center [678, 113] width 33 height 33
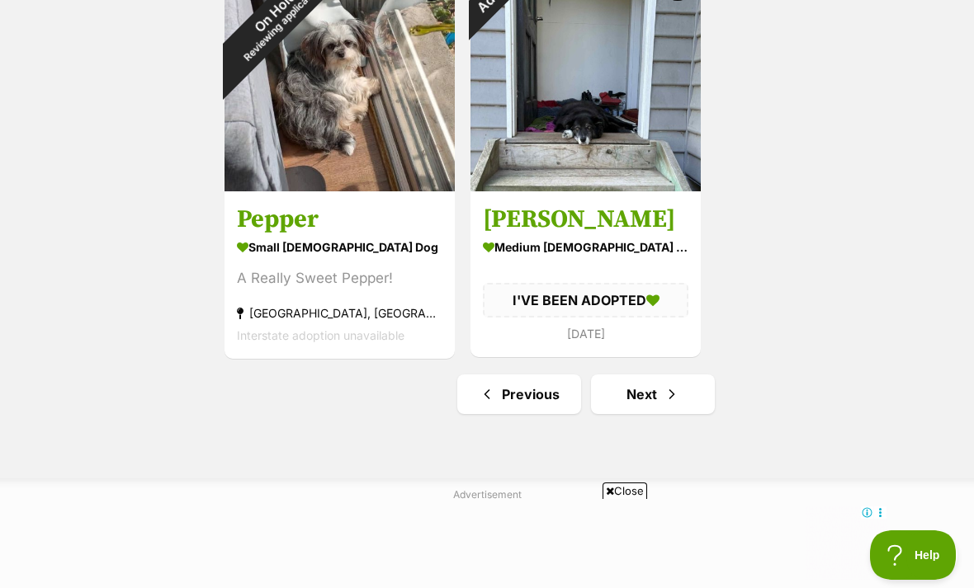
scroll to position [2861, 0]
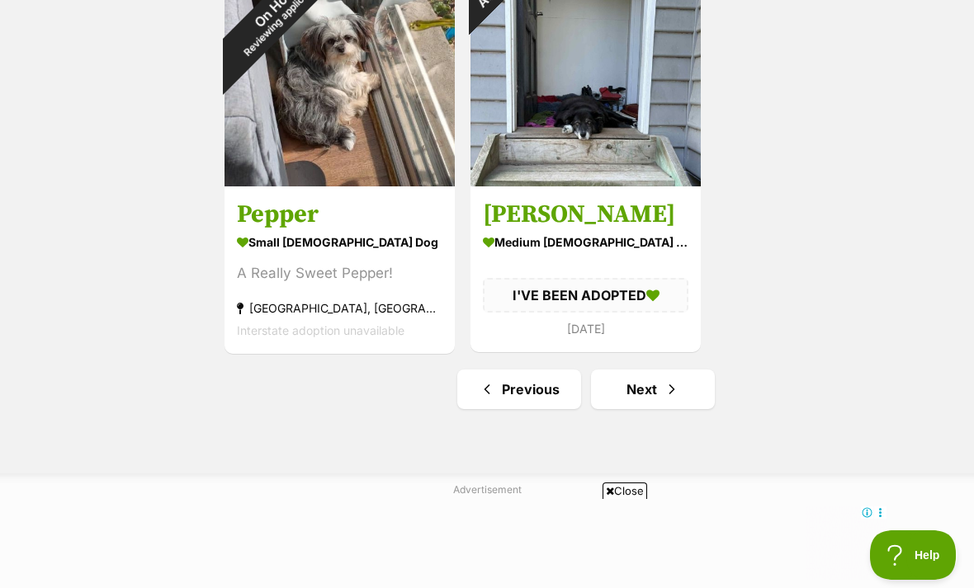
click at [665, 387] on span "Next page" at bounding box center [672, 390] width 17 height 20
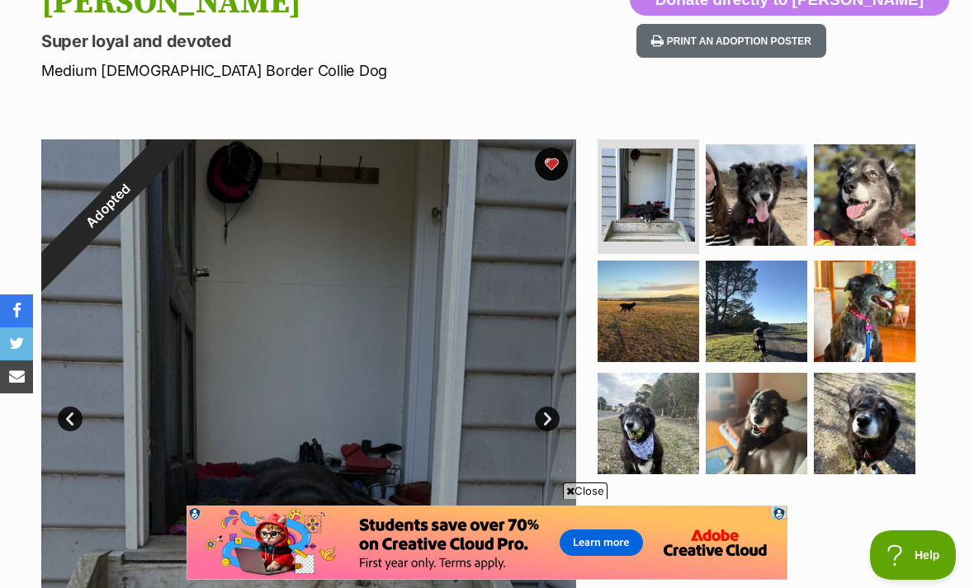
scroll to position [207, 0]
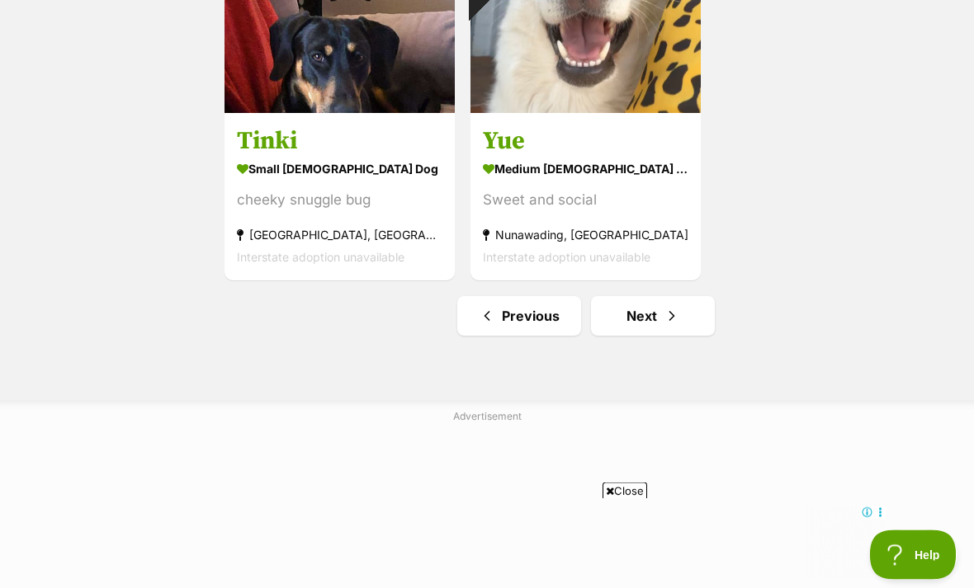
scroll to position [2935, 0]
click at [681, 319] on link "Next" at bounding box center [653, 316] width 124 height 40
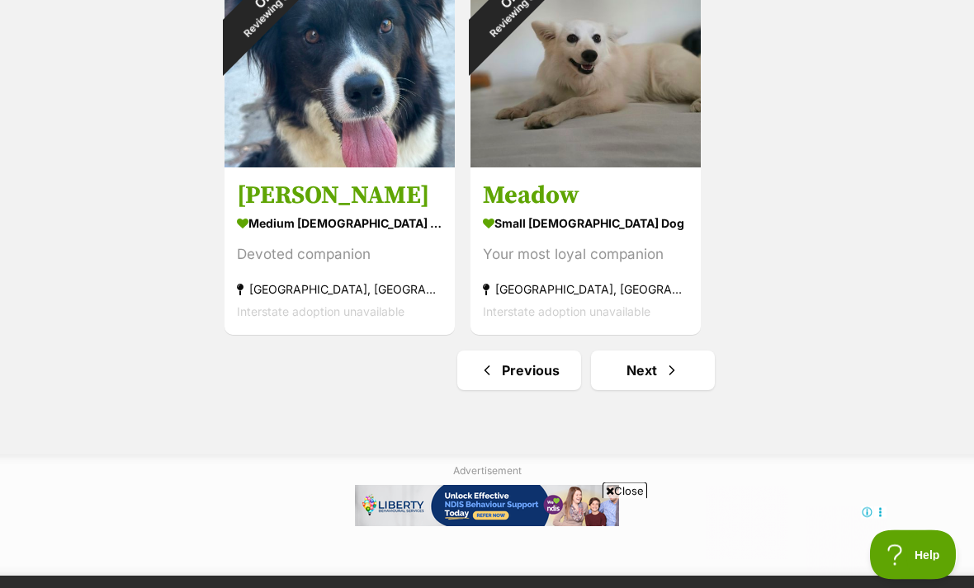
scroll to position [2880, 0]
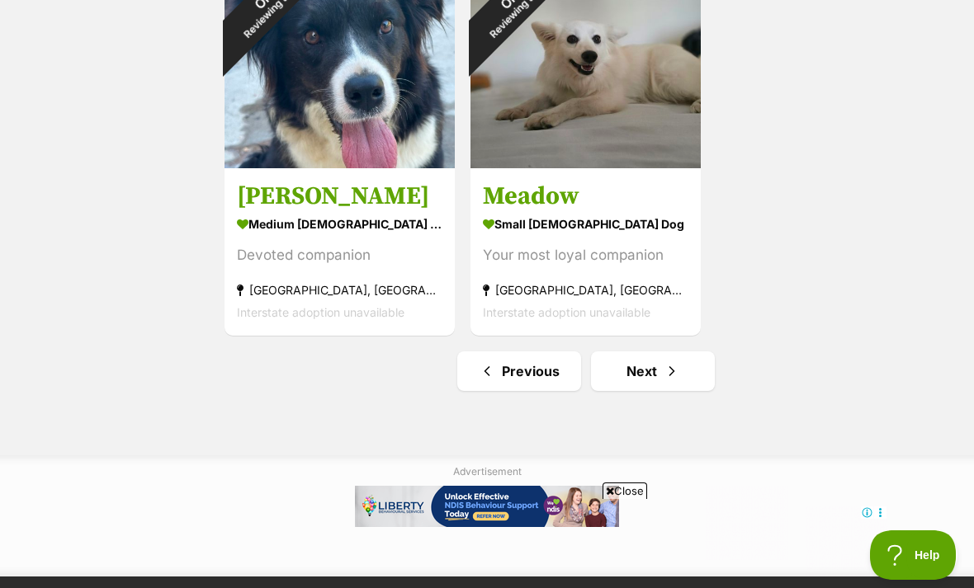
click at [662, 366] on link "Next" at bounding box center [653, 372] width 124 height 40
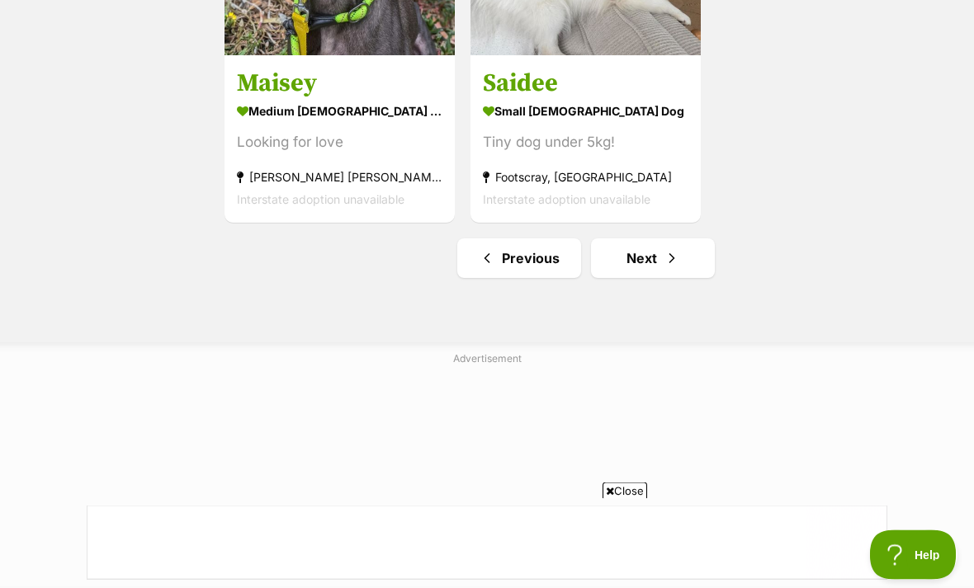
scroll to position [2993, 0]
click at [665, 255] on span "Next page" at bounding box center [672, 258] width 17 height 20
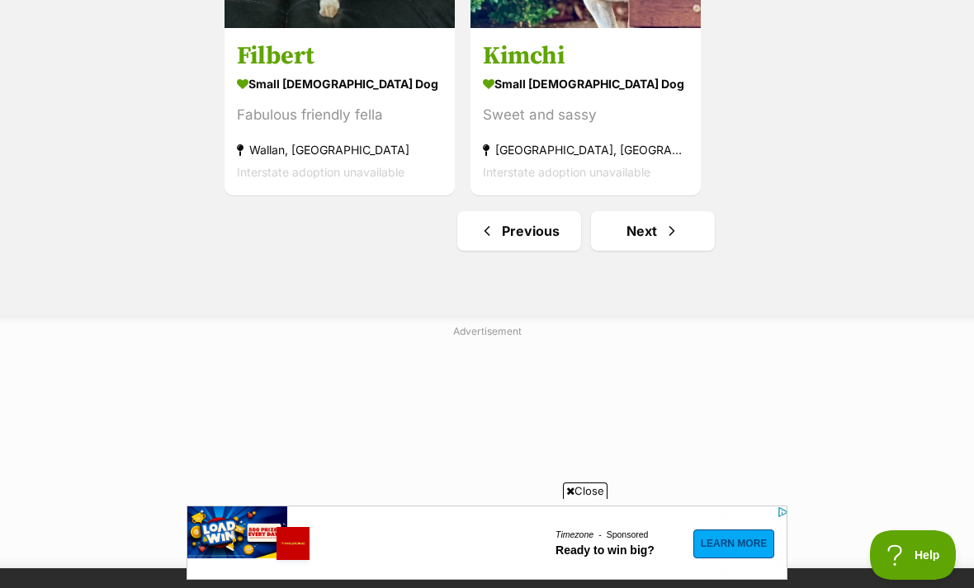
scroll to position [3051, 0]
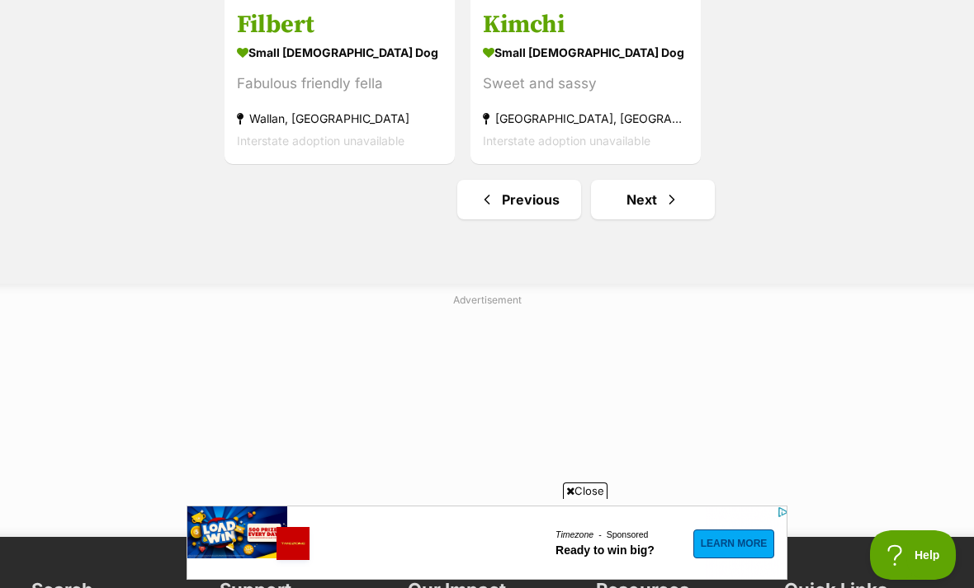
click at [681, 207] on link "Next" at bounding box center [653, 200] width 124 height 40
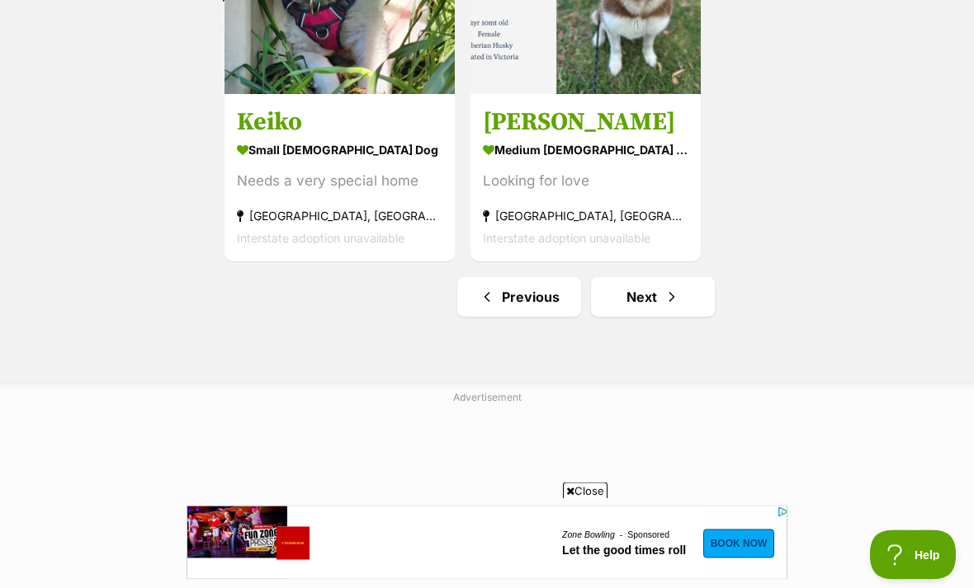
scroll to position [2954, 0]
click at [682, 294] on link "Next" at bounding box center [653, 297] width 124 height 40
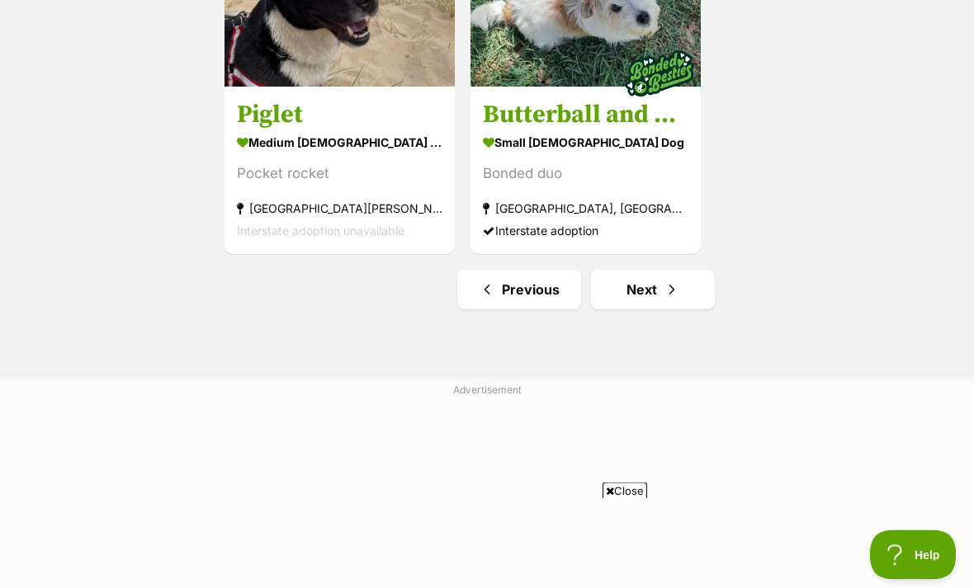
scroll to position [2967, 0]
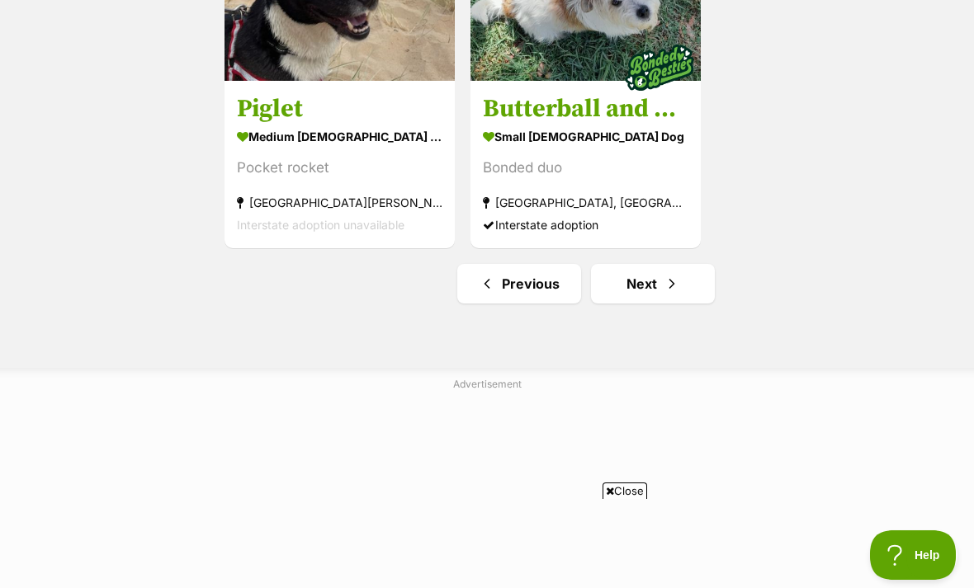
click at [683, 282] on link "Next" at bounding box center [653, 284] width 124 height 40
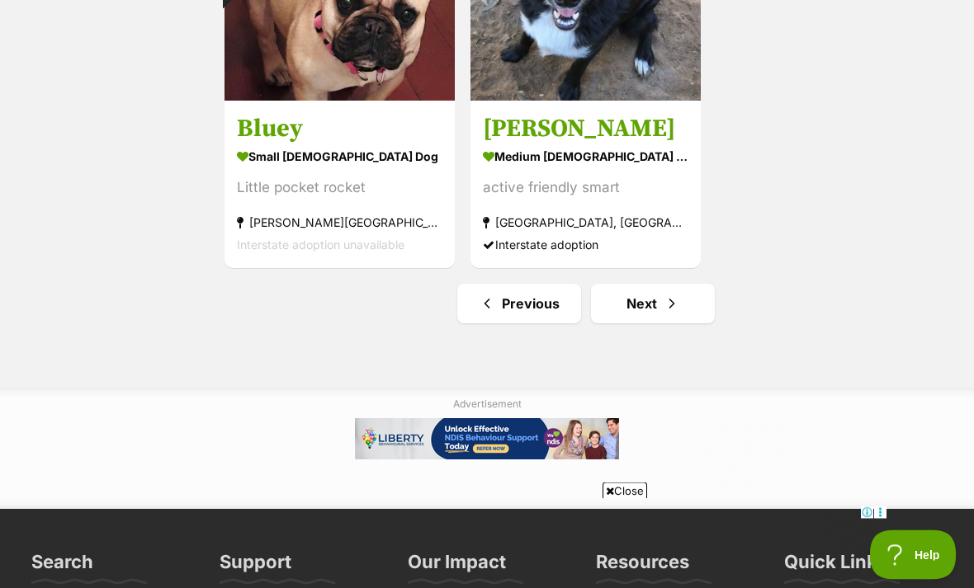
scroll to position [2947, 0]
click at [679, 295] on span "Next page" at bounding box center [672, 304] width 17 height 20
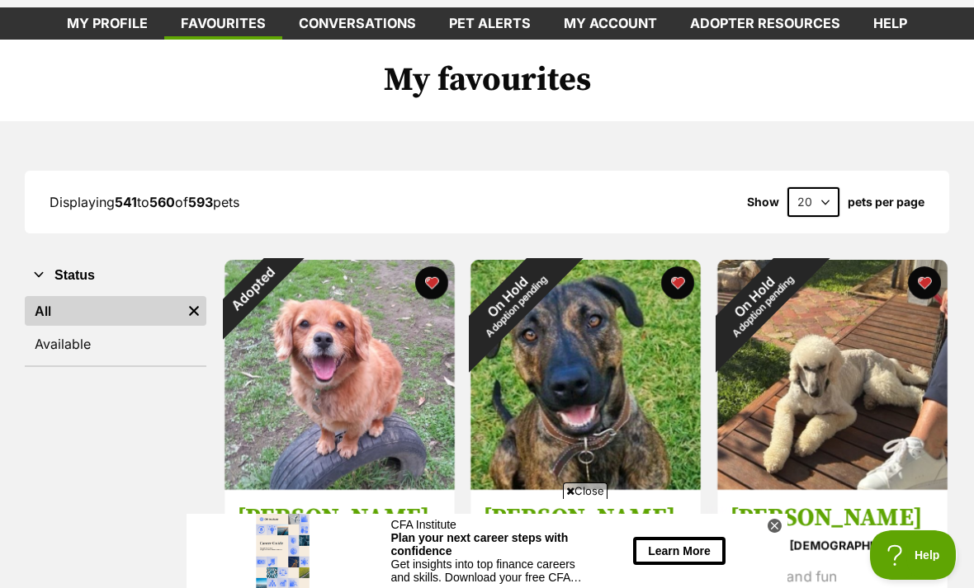
click at [282, 279] on div "Adopted" at bounding box center [253, 289] width 58 height 58
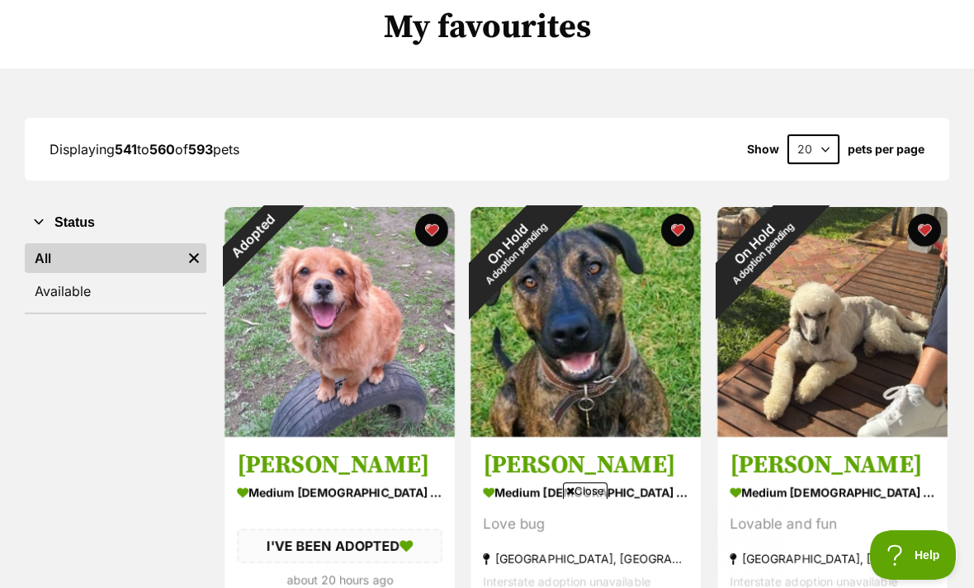
click at [436, 226] on button "favourite" at bounding box center [431, 230] width 33 height 33
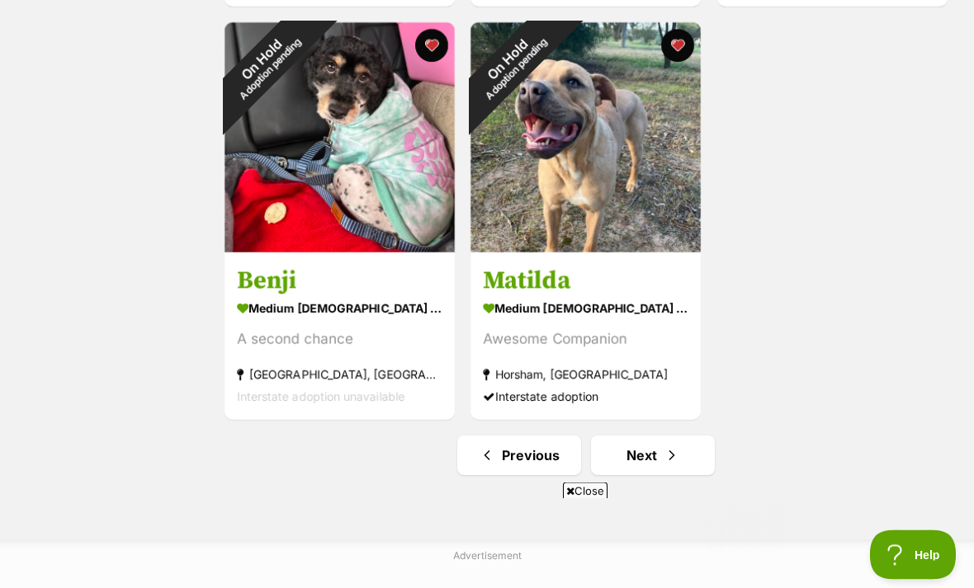
scroll to position [2795, 0]
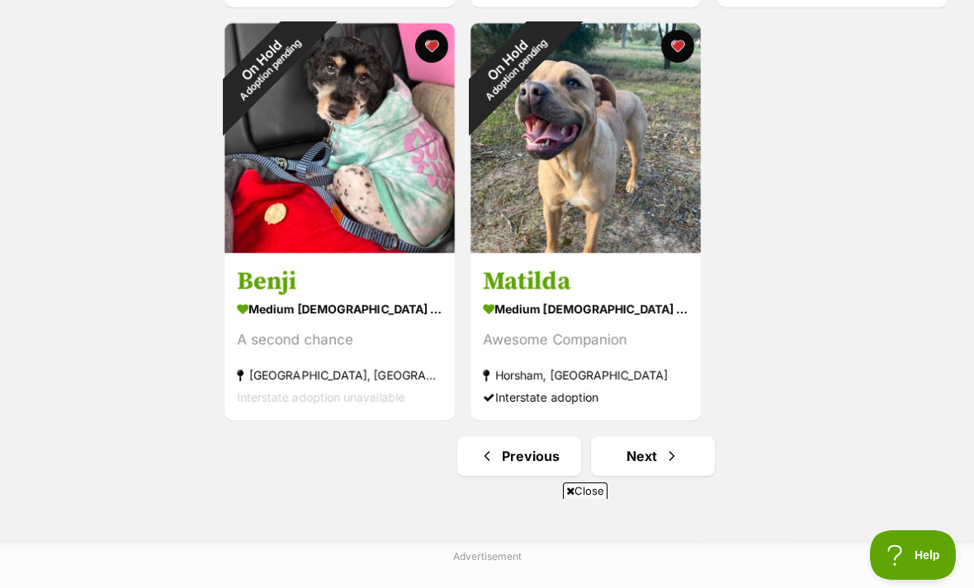
click at [646, 454] on link "Next" at bounding box center [653, 457] width 124 height 40
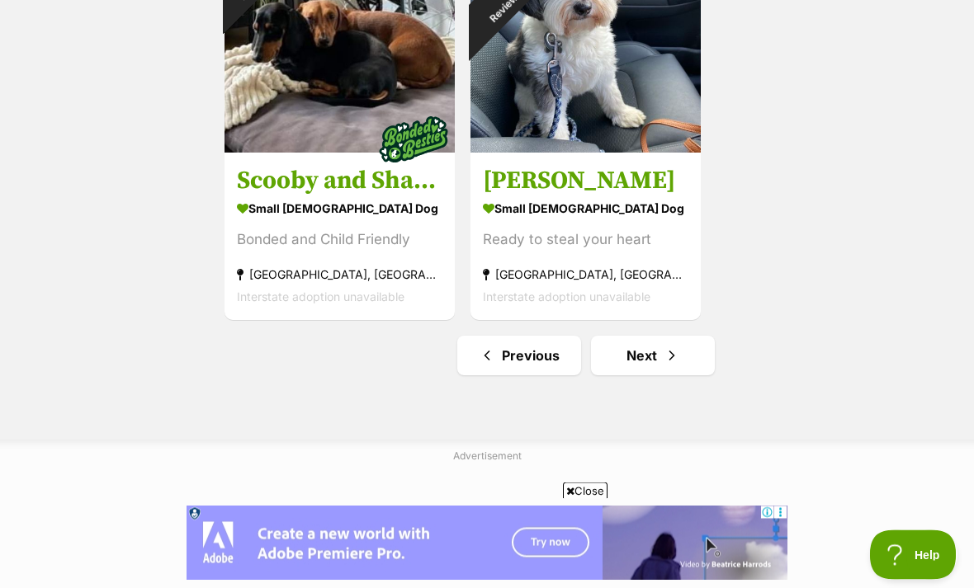
scroll to position [2895, 0]
click at [667, 353] on span "Next page" at bounding box center [672, 356] width 17 height 20
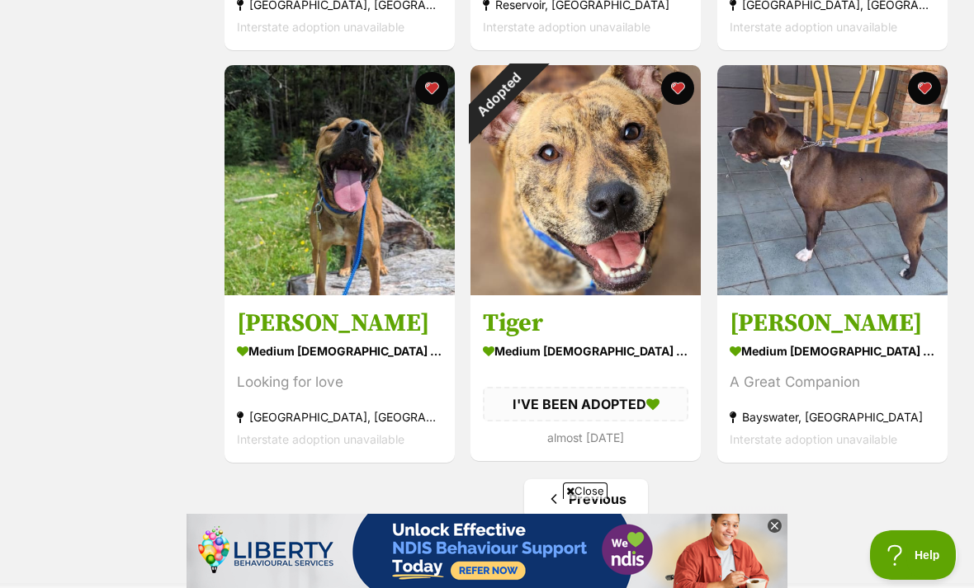
scroll to position [1550, 0]
